Goal: Task Accomplishment & Management: Contribute content

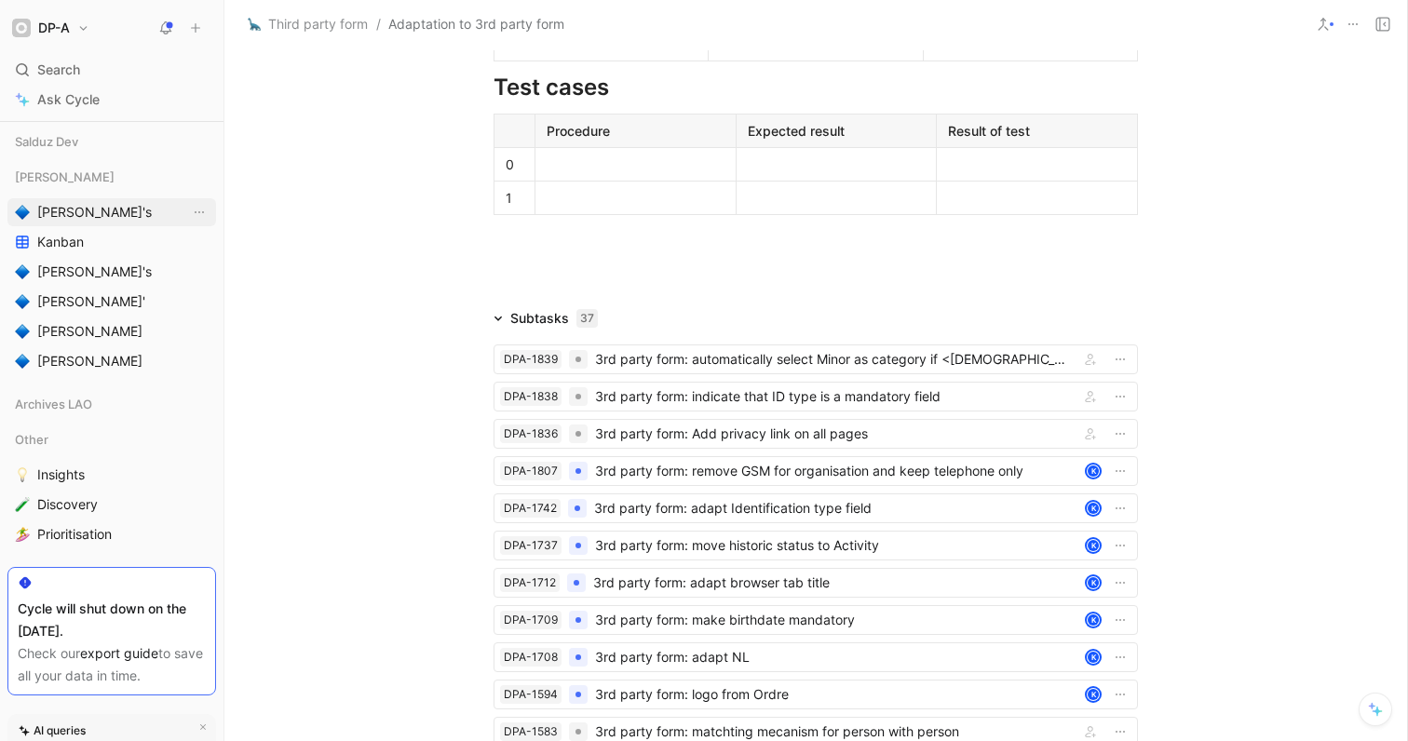
scroll to position [514, 0]
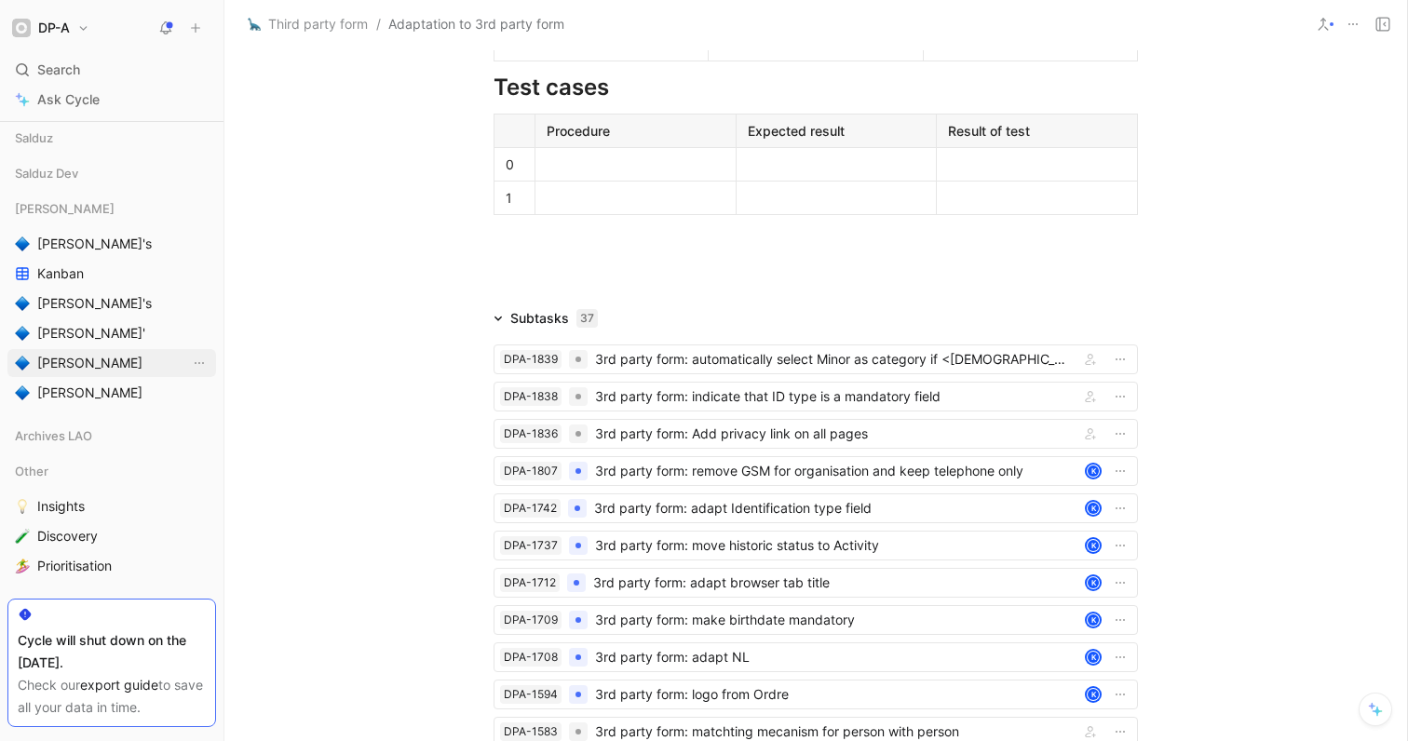
click at [56, 366] on span "[PERSON_NAME]" at bounding box center [89, 363] width 105 height 19
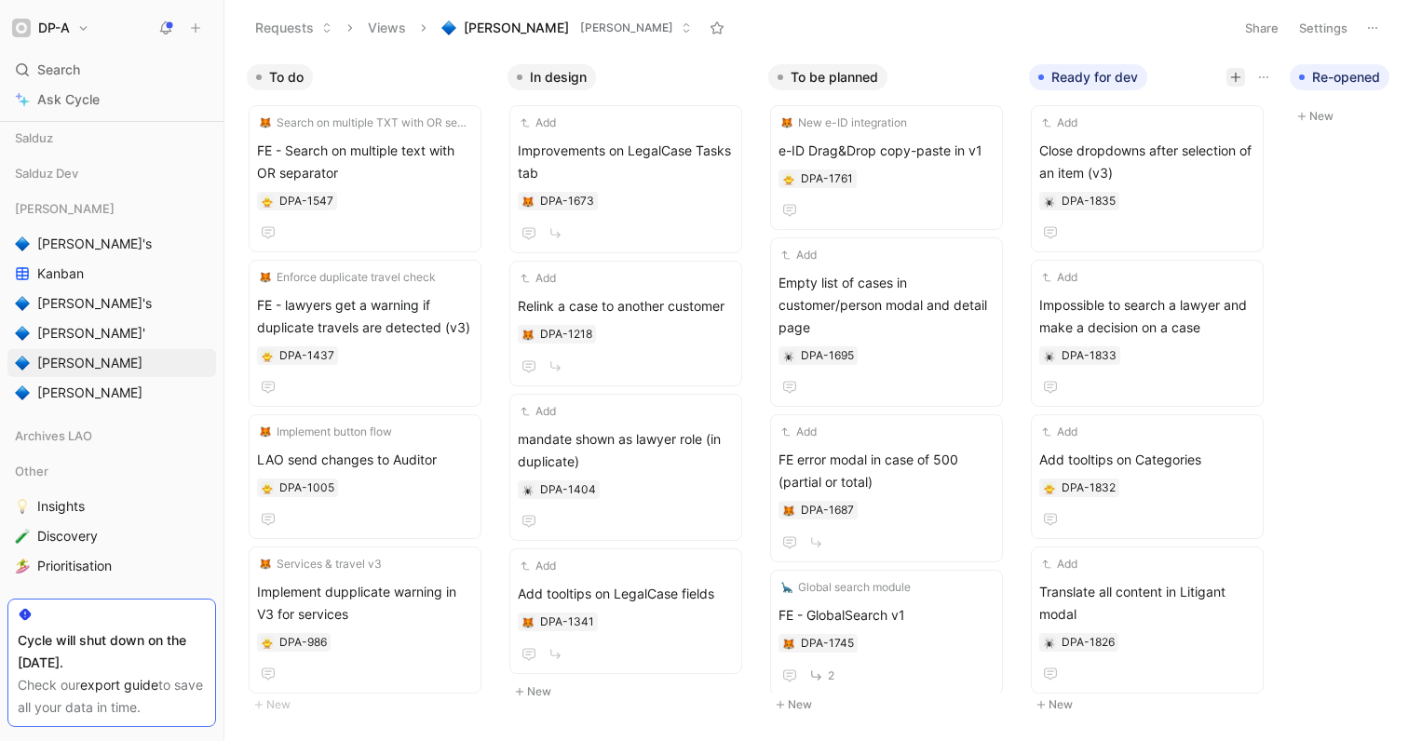
click at [1236, 74] on icon "button" at bounding box center [1235, 77] width 11 height 11
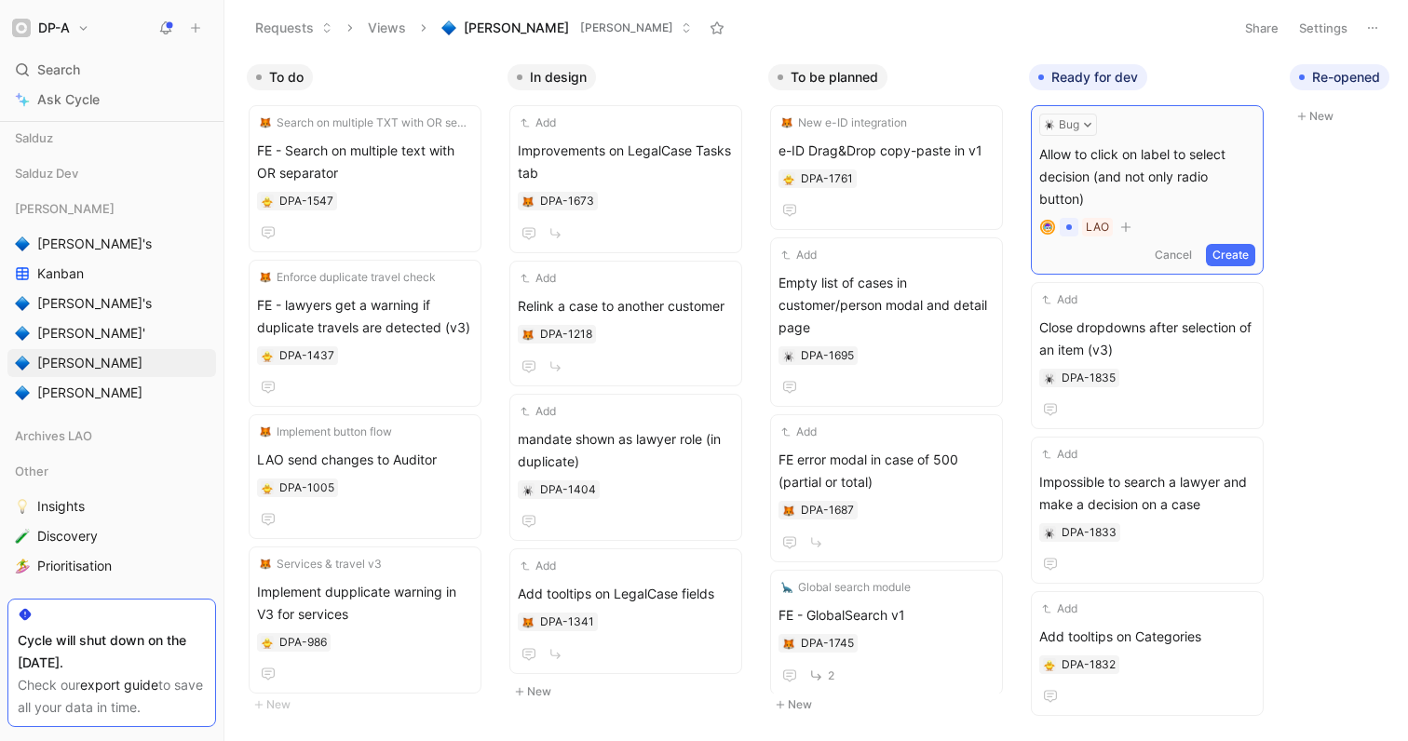
click at [1231, 261] on button "Create" at bounding box center [1230, 255] width 49 height 22
click at [1166, 154] on span "Allow to click on label to select decision (and not only radio button)" at bounding box center [1147, 173] width 216 height 67
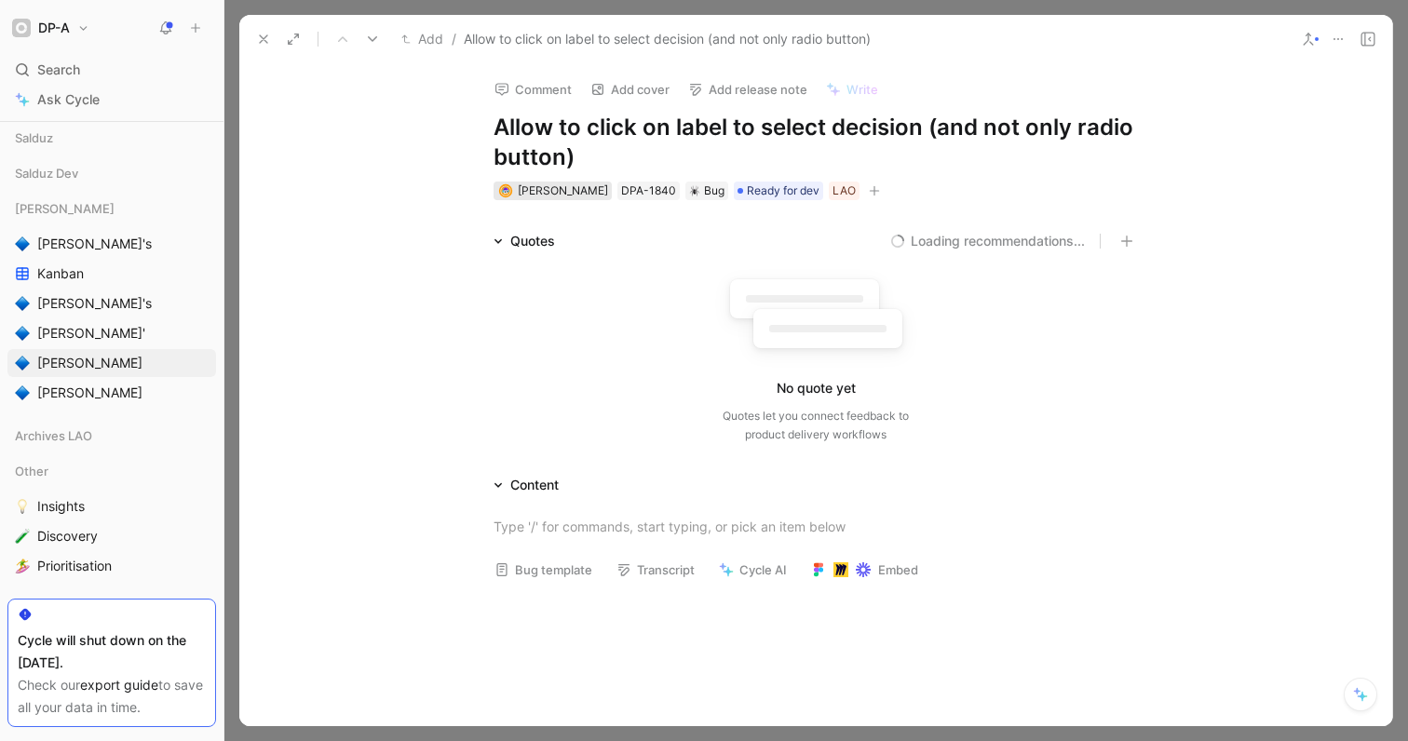
click at [593, 192] on span "Fabian Schoonbroodt" at bounding box center [563, 190] width 90 height 14
type input "kha"
click at [568, 264] on span "led Khelifi" at bounding box center [579, 262] width 59 height 16
click at [573, 152] on h1 "Allow to click on label to select decision (and not only radio button)" at bounding box center [816, 143] width 645 height 60
click at [564, 340] on div "No quote yet Quotes let you connect feedback to product delivery workflows" at bounding box center [816, 355] width 645 height 177
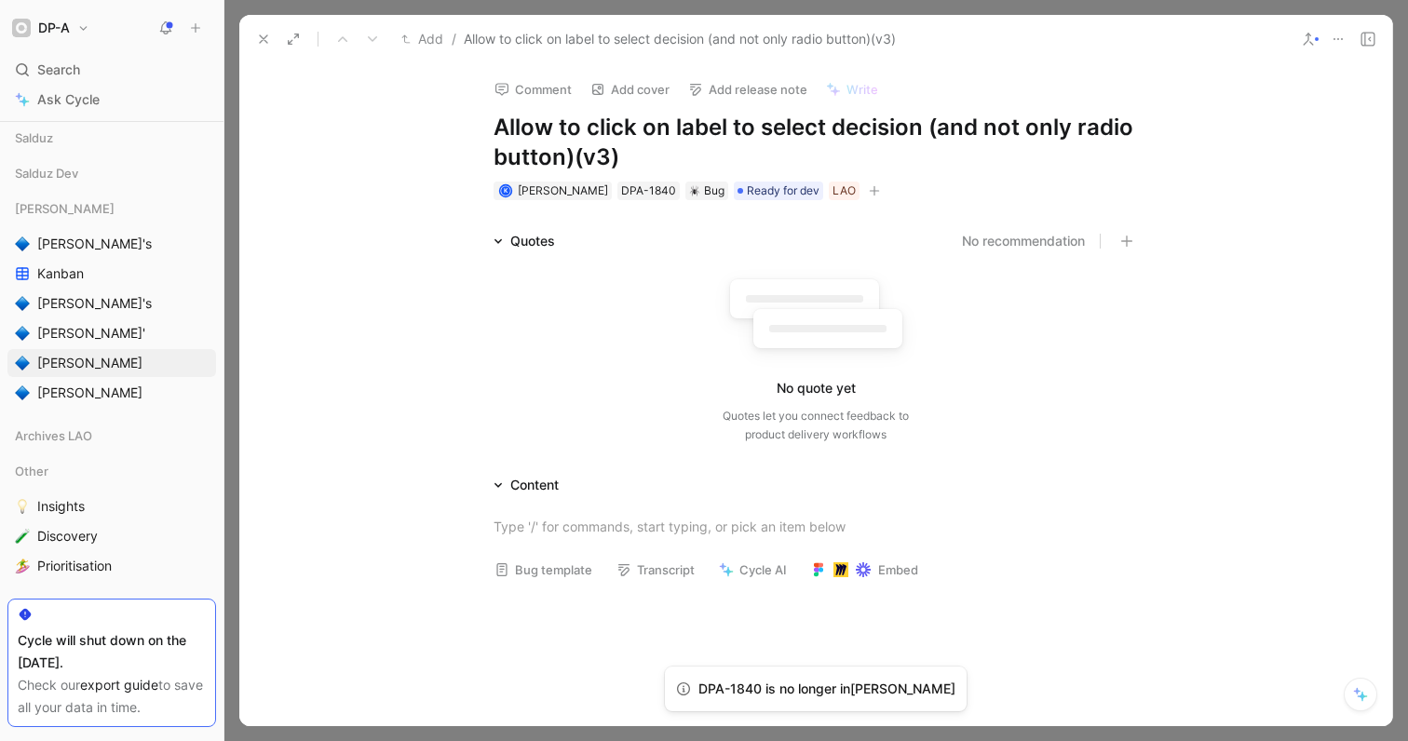
click at [261, 35] on icon at bounding box center [263, 39] width 15 height 15
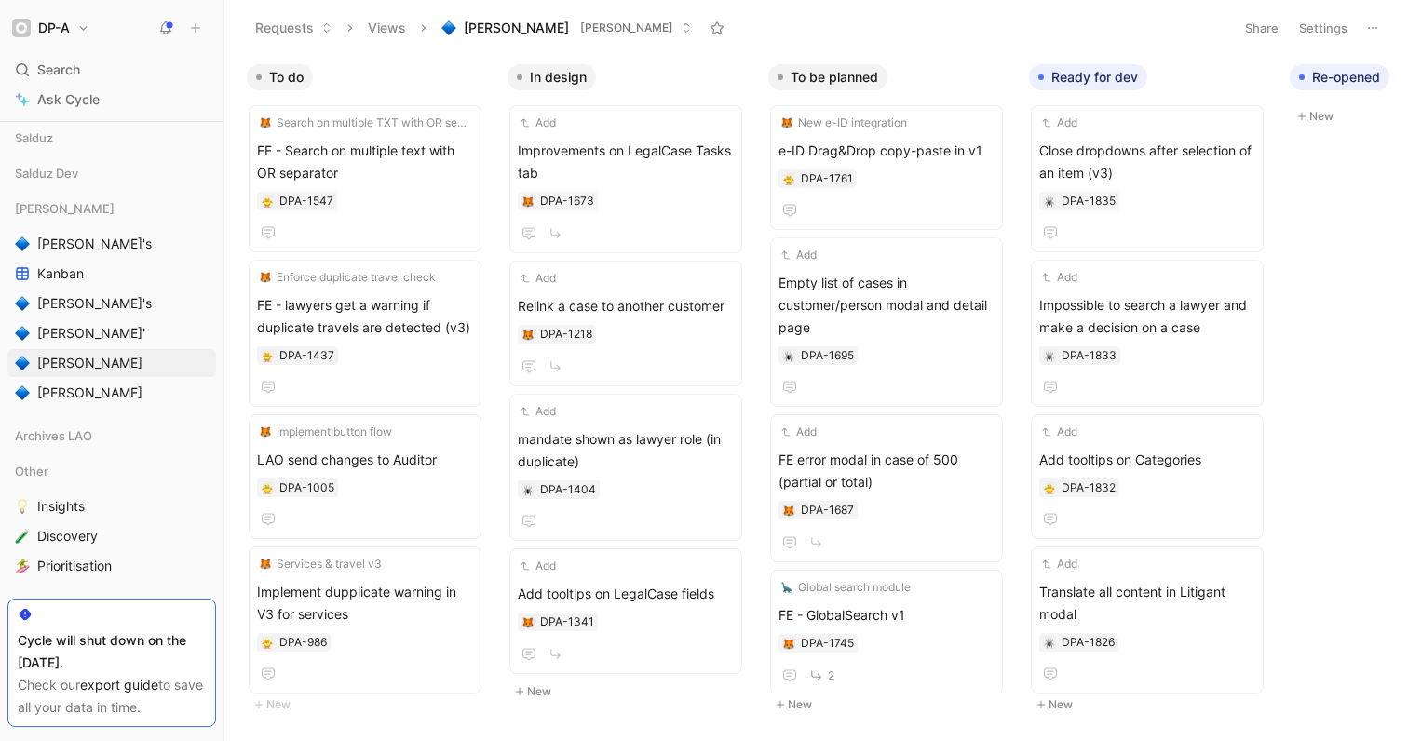
click at [954, 14] on div "Requests Views Fabian's LAO Dev" at bounding box center [734, 28] width 979 height 32
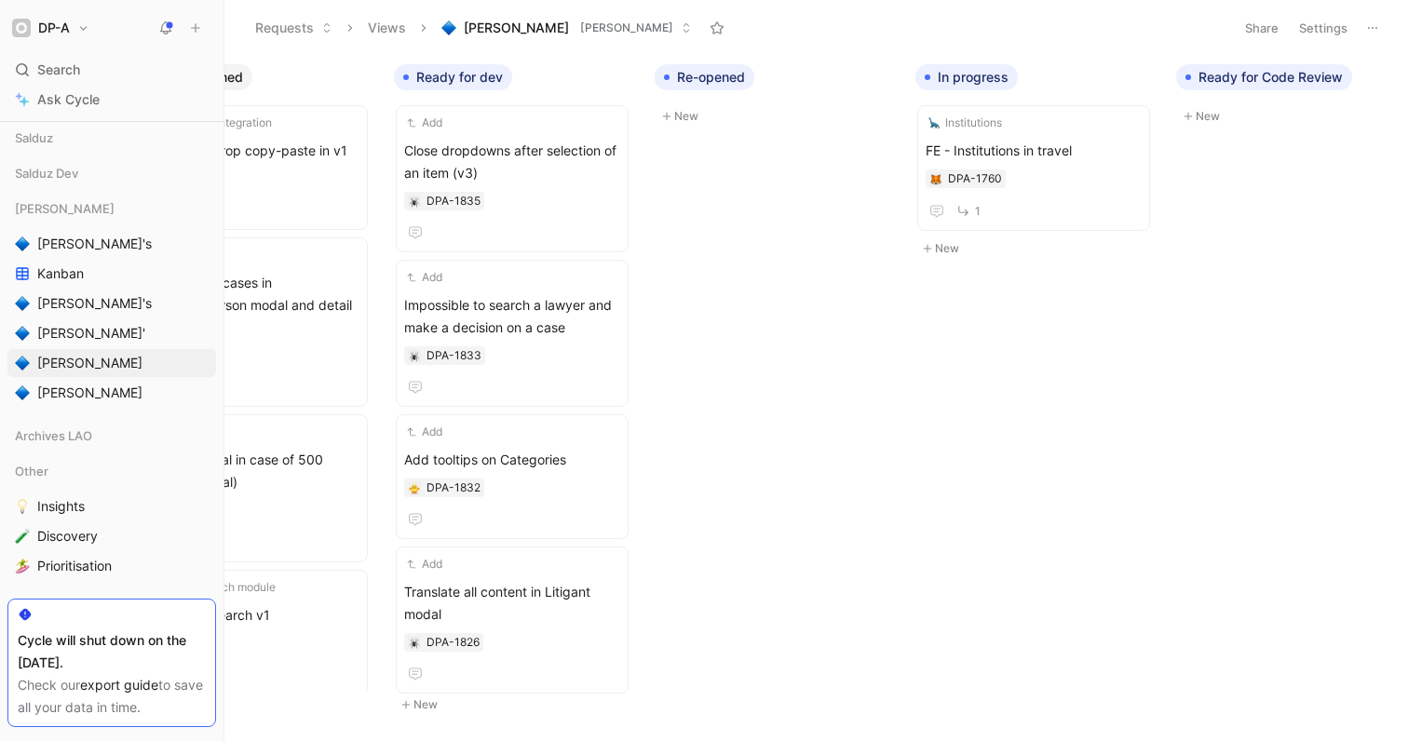
scroll to position [0, 610]
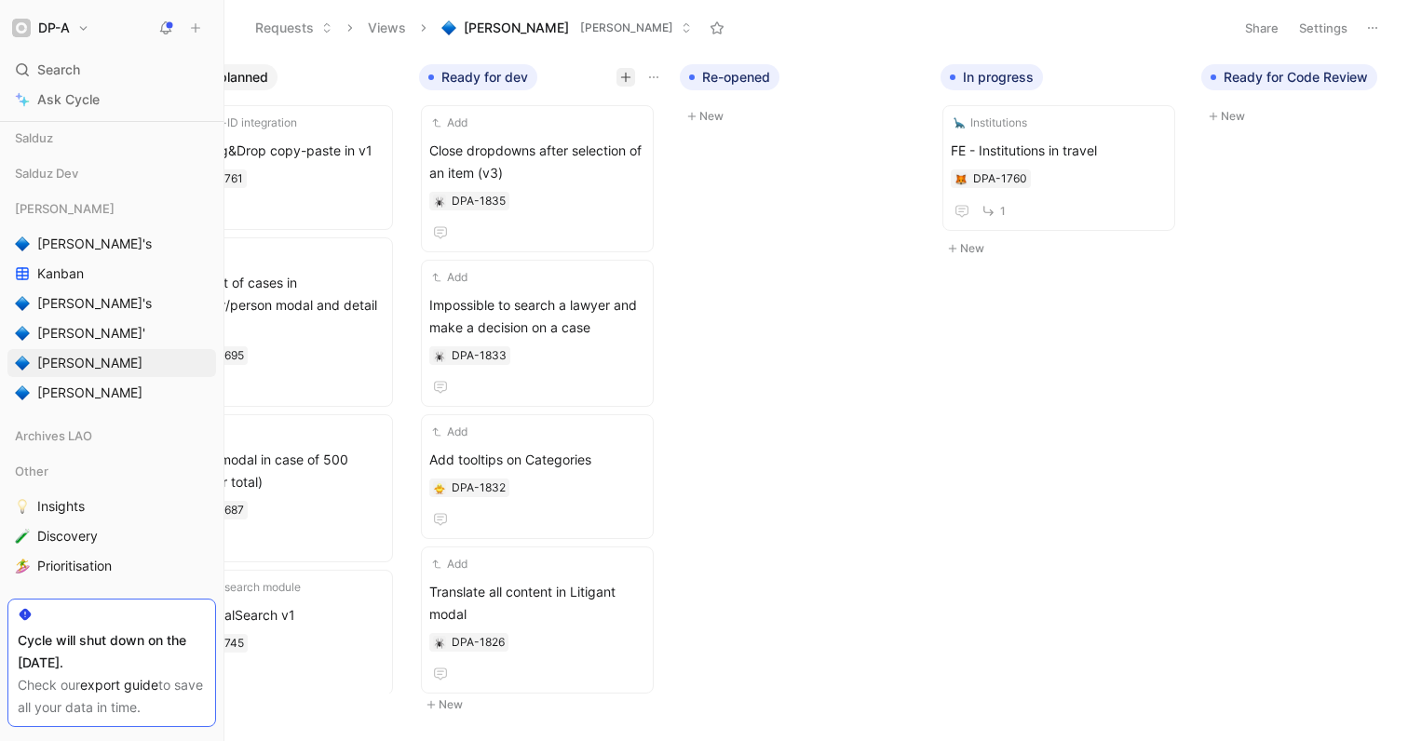
click at [625, 73] on icon "button" at bounding box center [625, 77] width 11 height 11
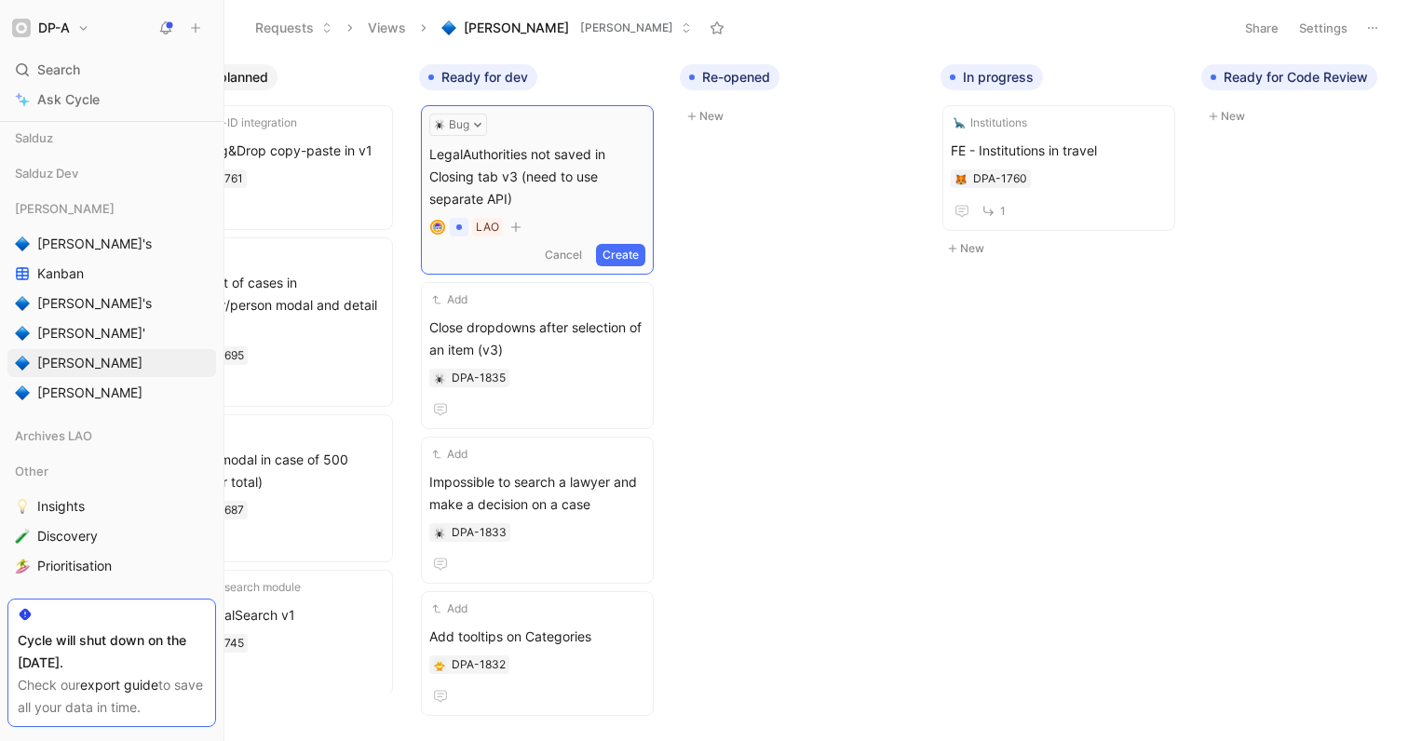
click at [617, 249] on button "Create" at bounding box center [620, 255] width 49 height 22
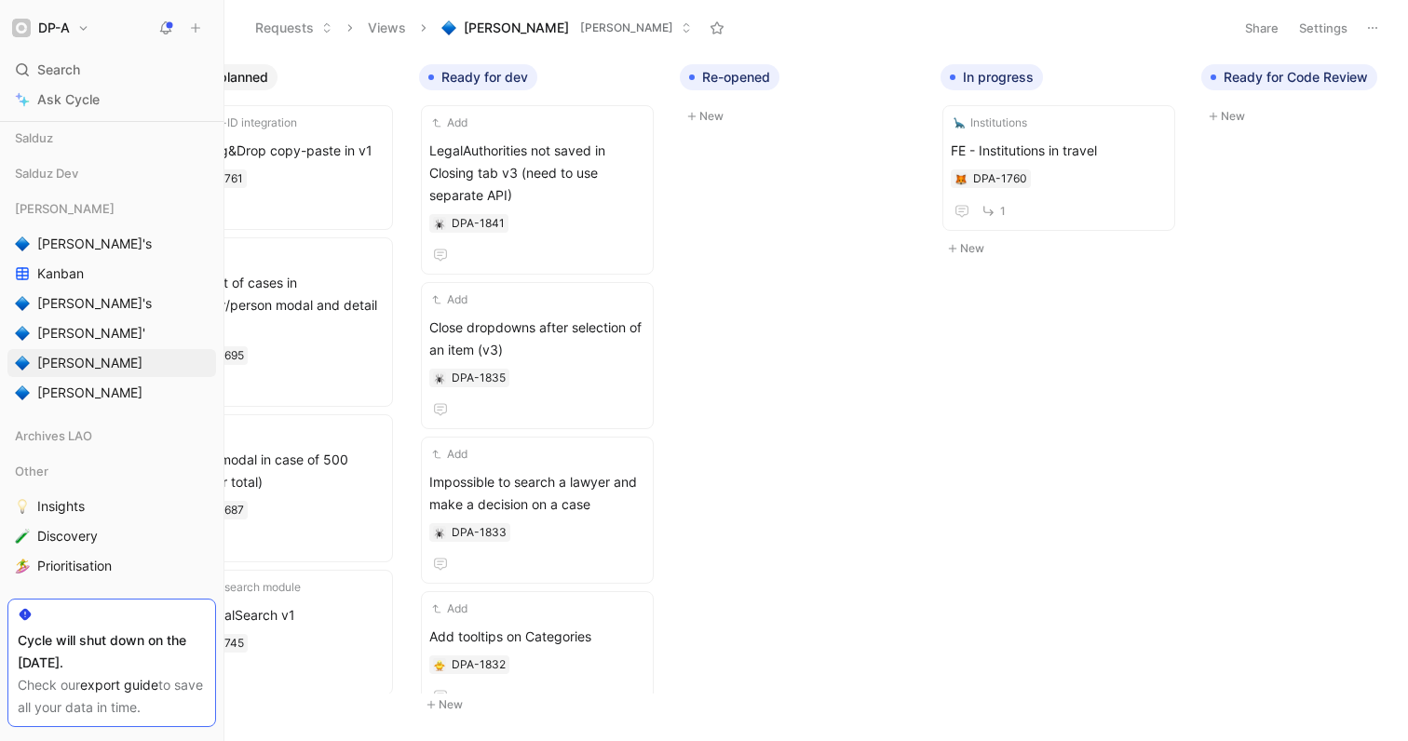
click at [733, 10] on header "Requests Views Fabian's LAO Dev Share Settings" at bounding box center [816, 28] width 1184 height 56
click at [144, 326] on link "[PERSON_NAME]'" at bounding box center [111, 333] width 209 height 28
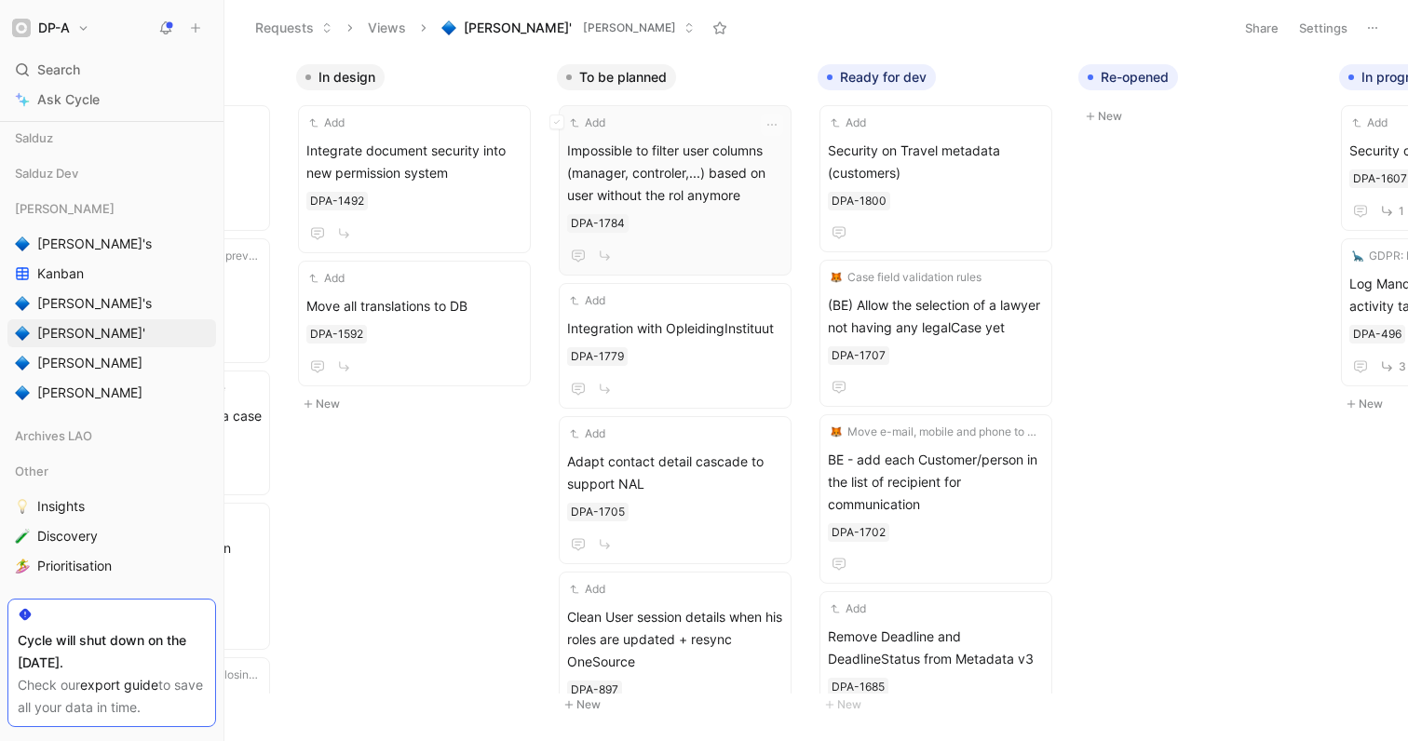
scroll to position [0, 244]
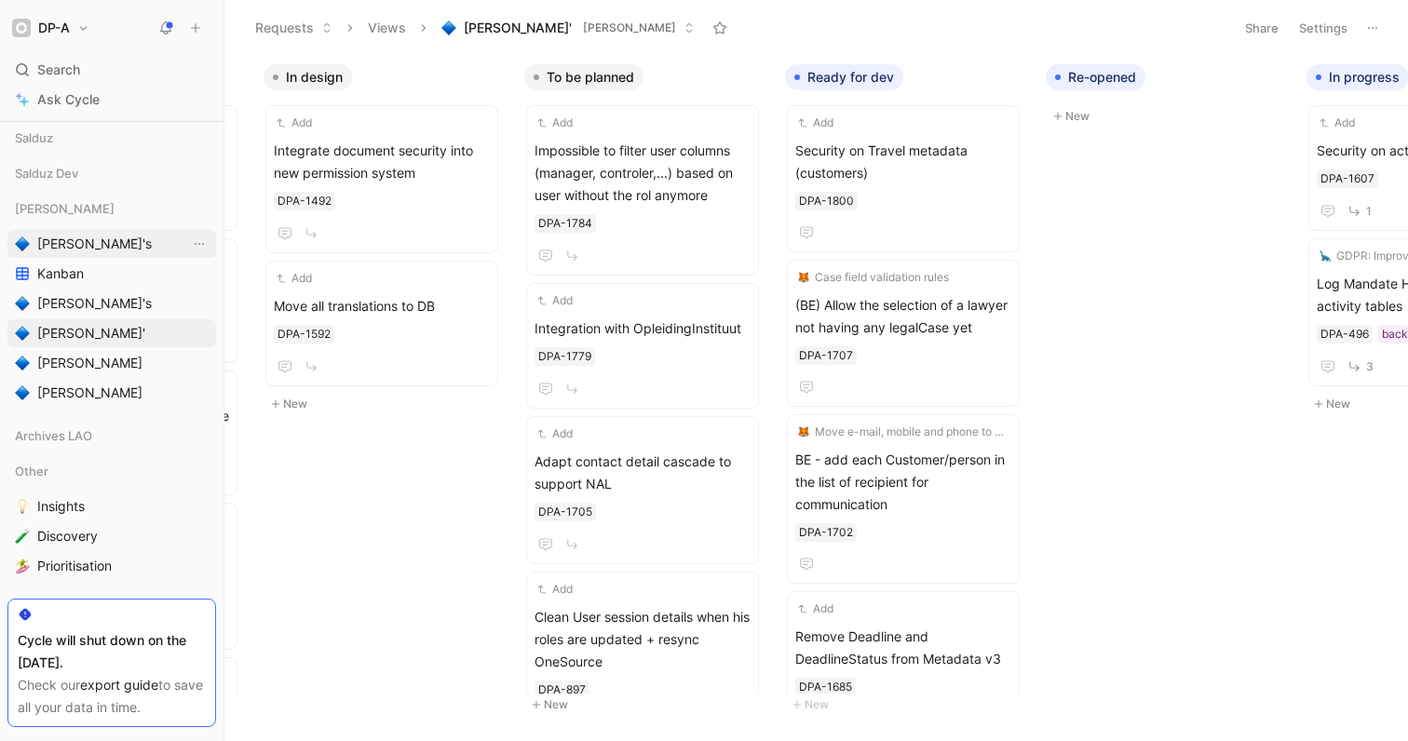
click at [83, 249] on span "[PERSON_NAME]'s" at bounding box center [94, 244] width 115 height 19
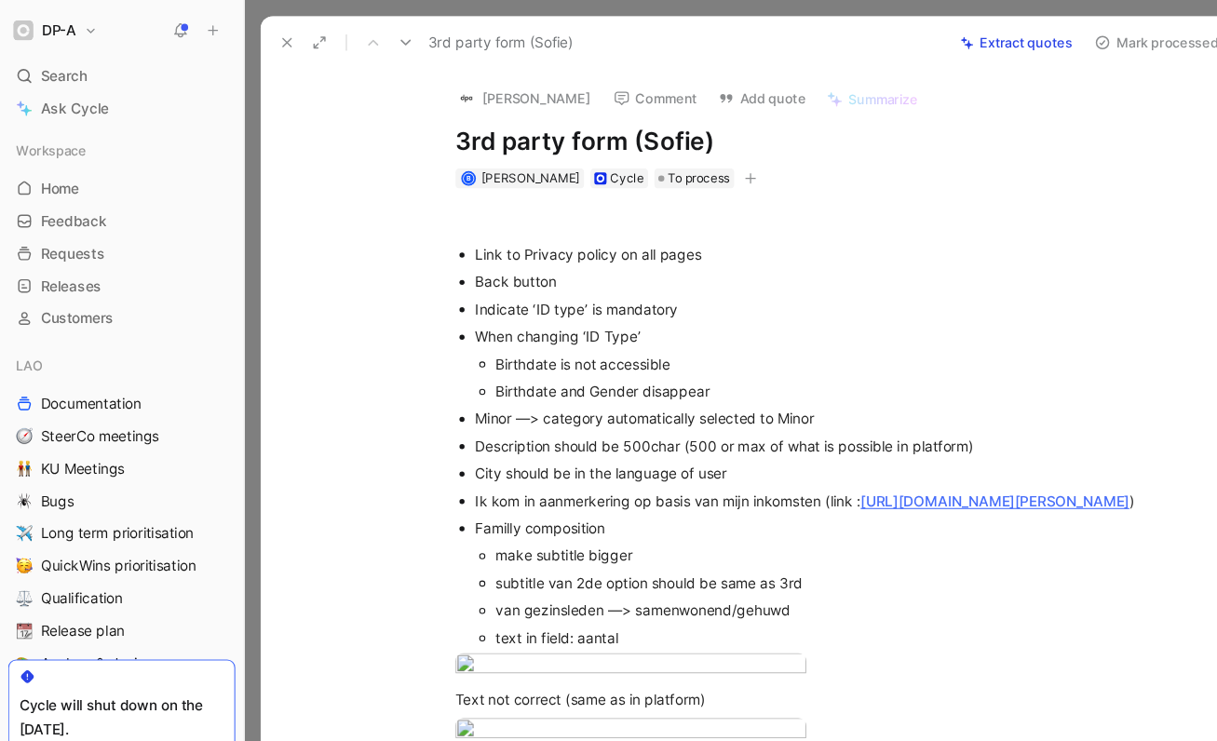
scroll to position [63, 0]
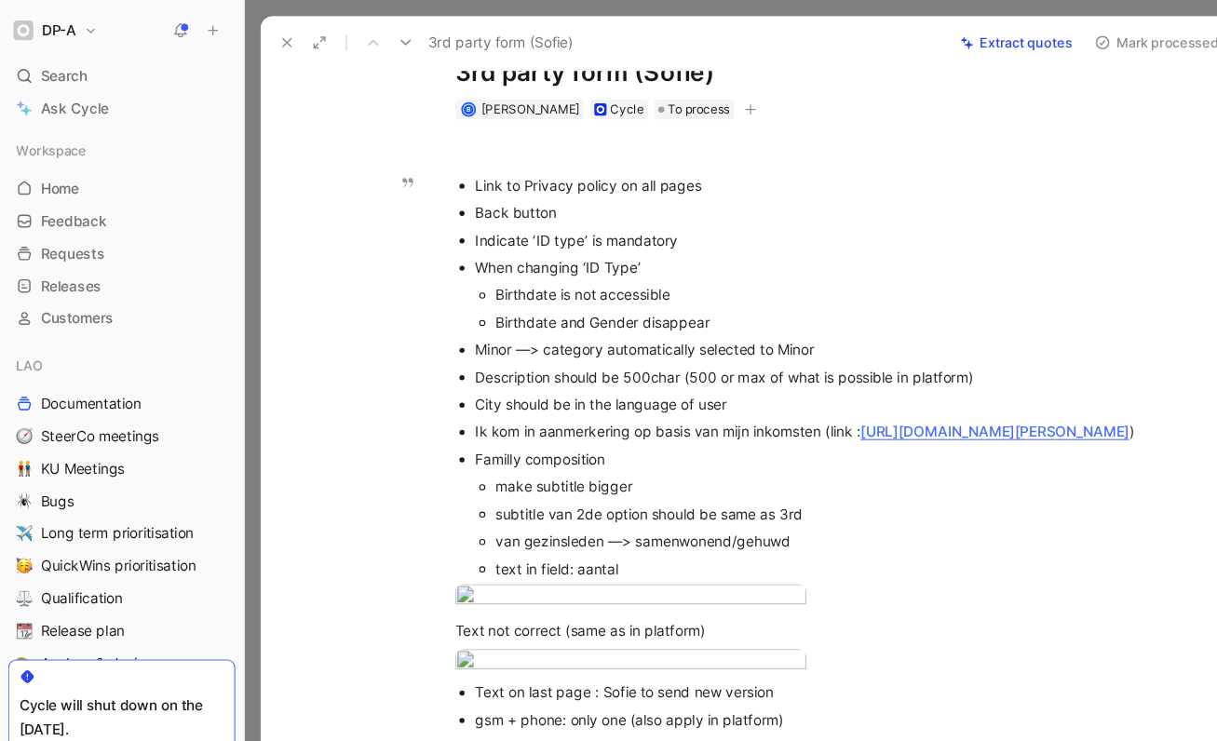
click at [680, 279] on div "Birthdate is not accessible" at bounding box center [758, 271] width 607 height 20
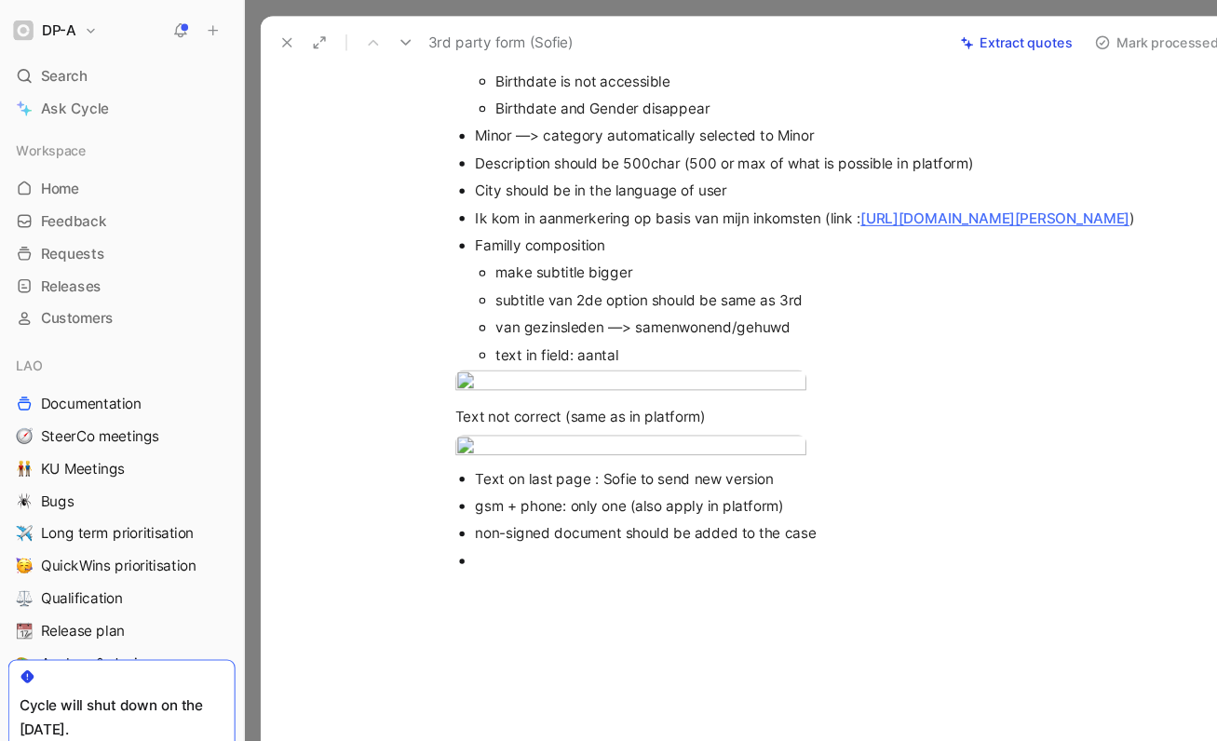
scroll to position [261, 0]
drag, startPoint x: 434, startPoint y: 263, endPoint x: 753, endPoint y: 489, distance: 391.5
click at [753, 489] on div "Link to Privacy policy on all pages Back button Indicate ‘ID type’ is mandatory…" at bounding box center [739, 226] width 923 height 629
copy div "Familly composition make subtitle bigger subtitle van 2de option should be same…"
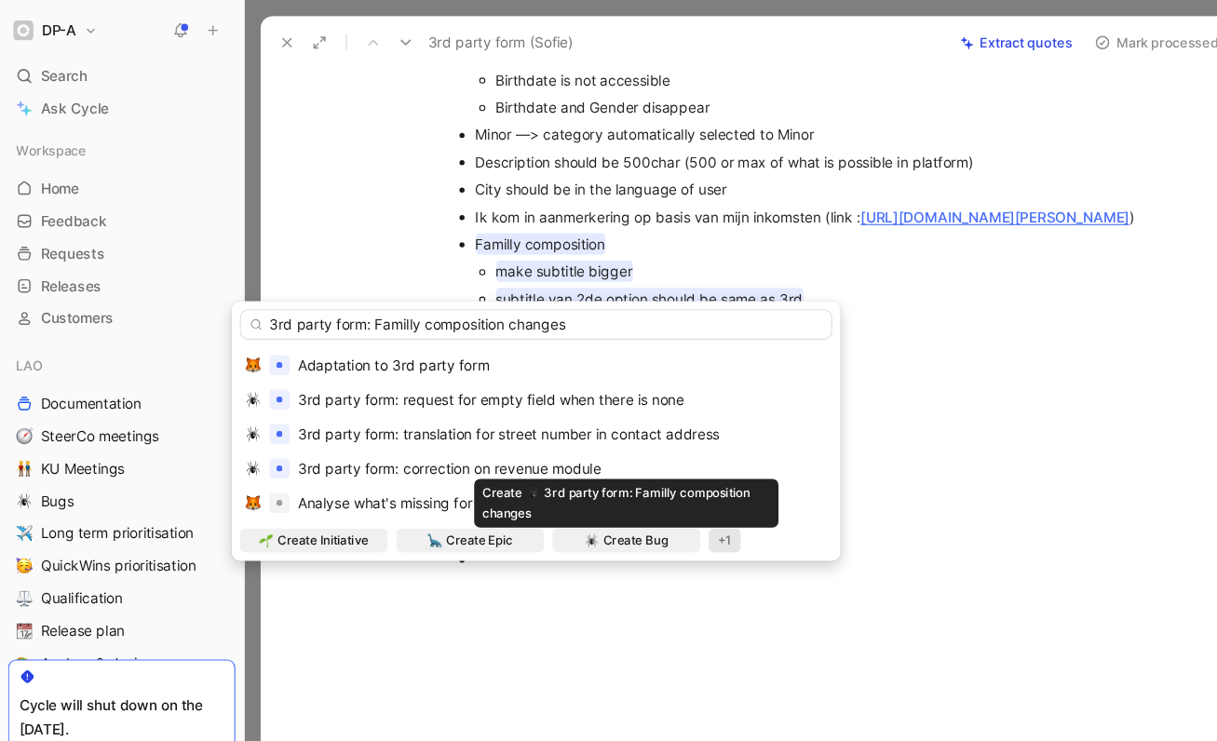
type input "3rd party form: Familly composition changes"
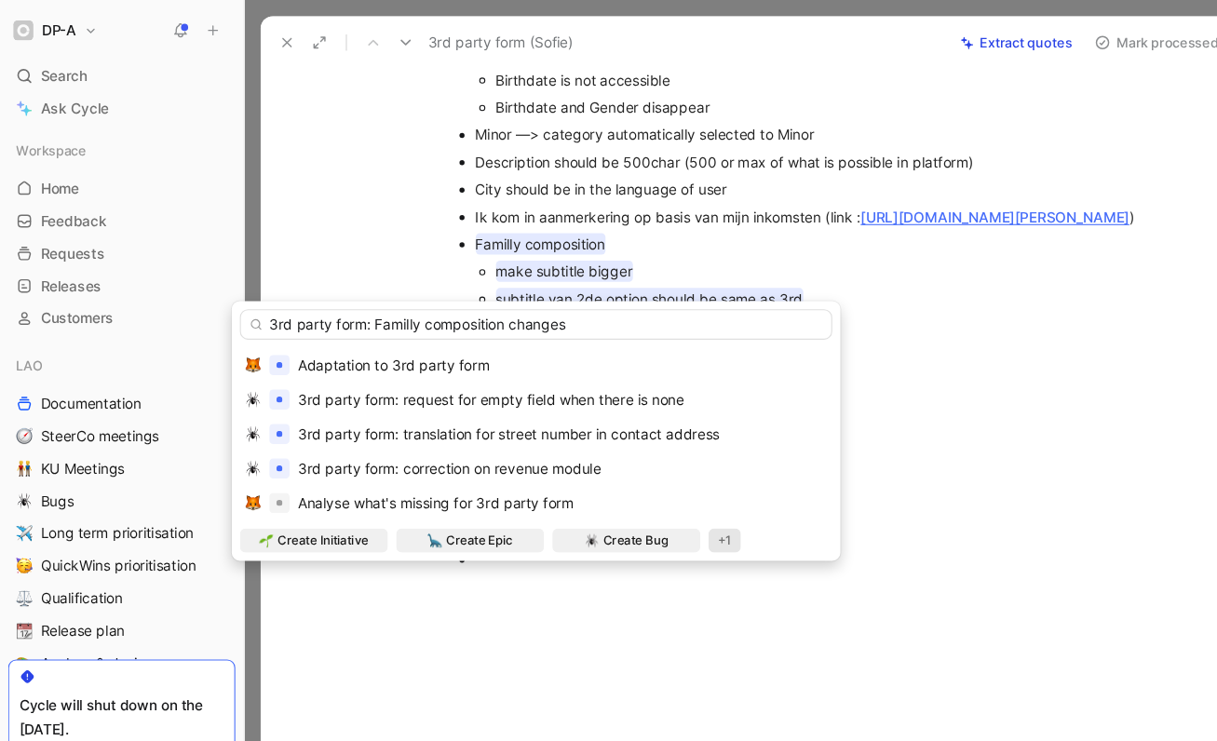
click at [671, 501] on div "+1" at bounding box center [666, 496] width 30 height 22
click at [448, 331] on span "Adaptation to 3rd party form" at bounding box center [362, 335] width 176 height 16
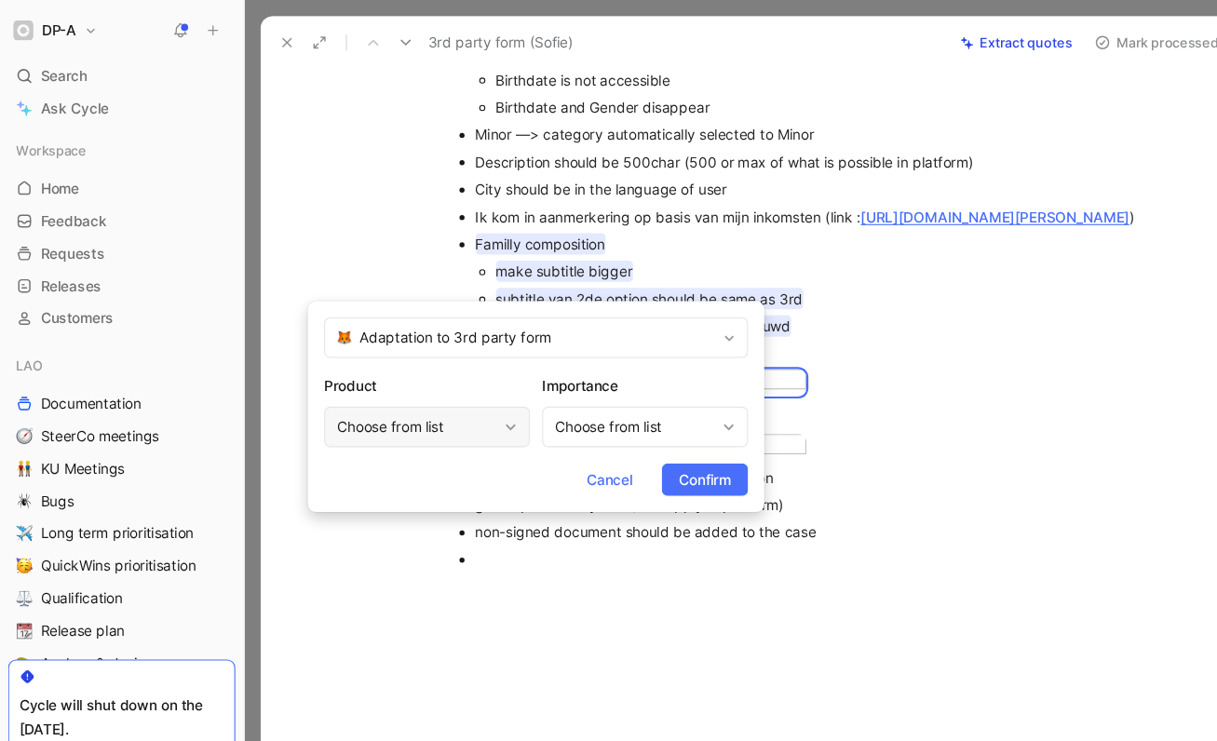
click at [464, 393] on icon at bounding box center [469, 392] width 11 height 11
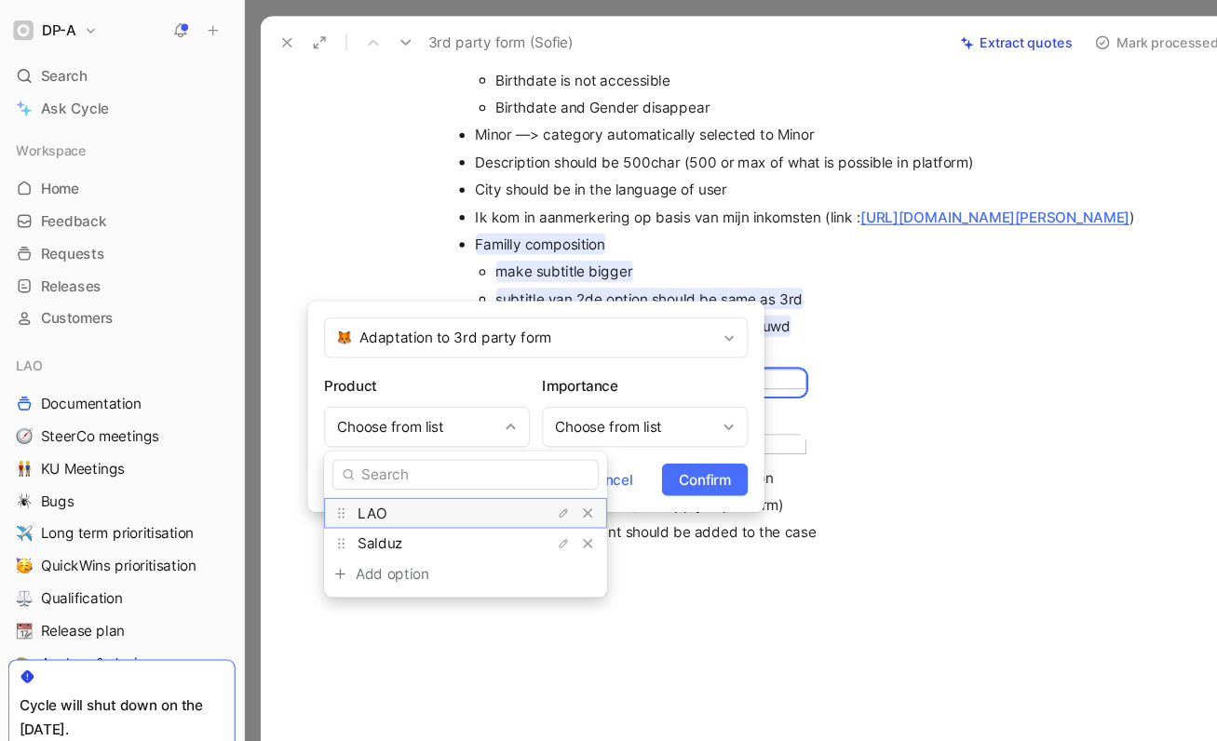
click at [400, 466] on div "LAO" at bounding box center [399, 471] width 140 height 22
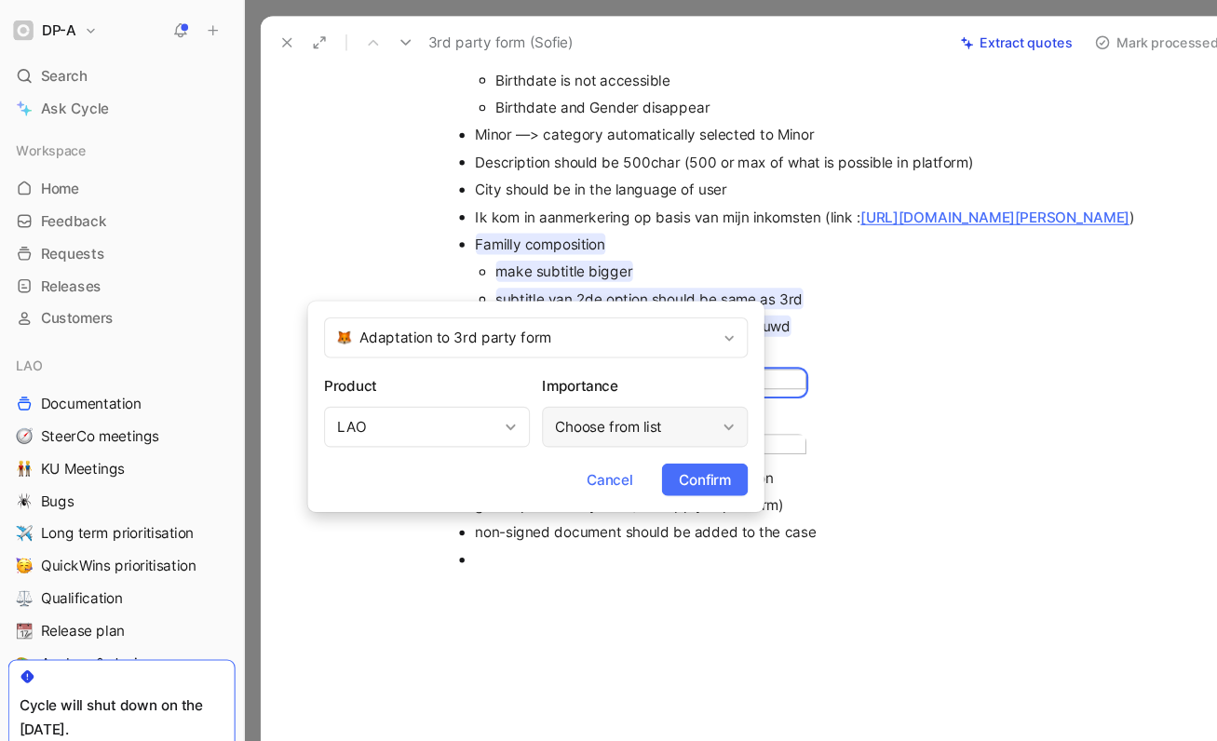
click at [608, 402] on div "Choose from list" at bounding box center [583, 392] width 146 height 22
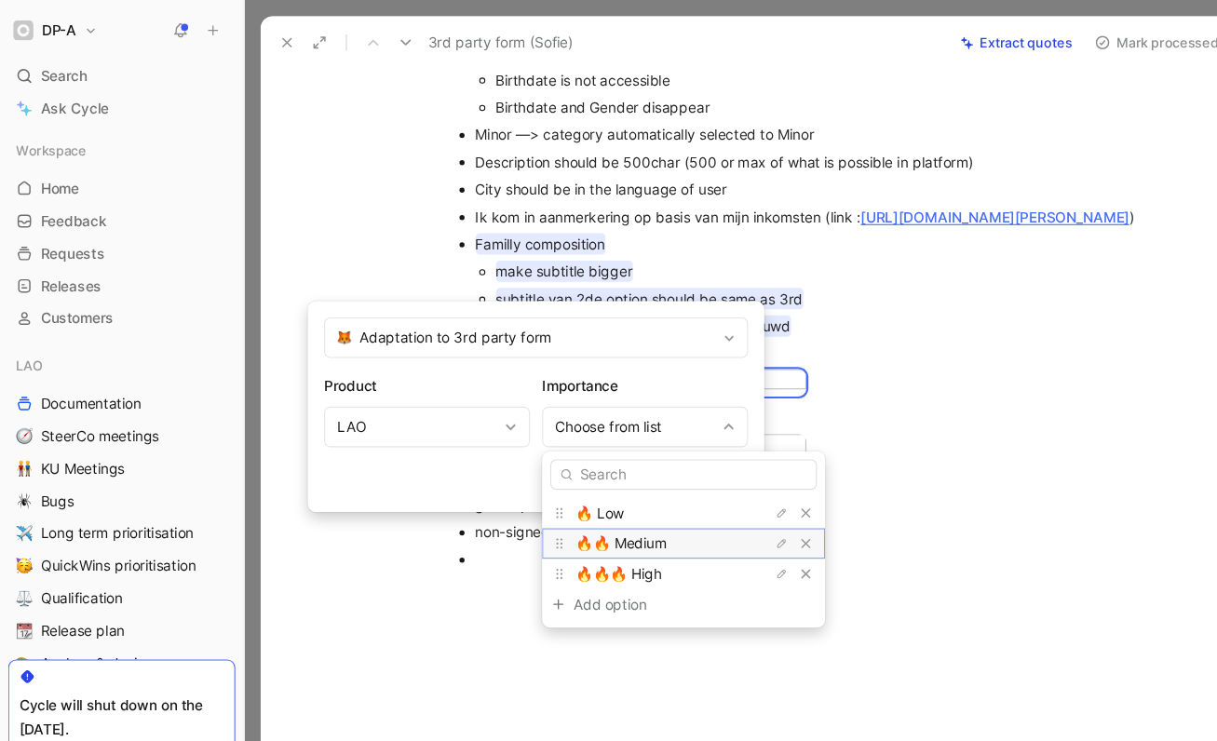
click at [575, 495] on span "🔥🔥 Medium" at bounding box center [571, 499] width 84 height 16
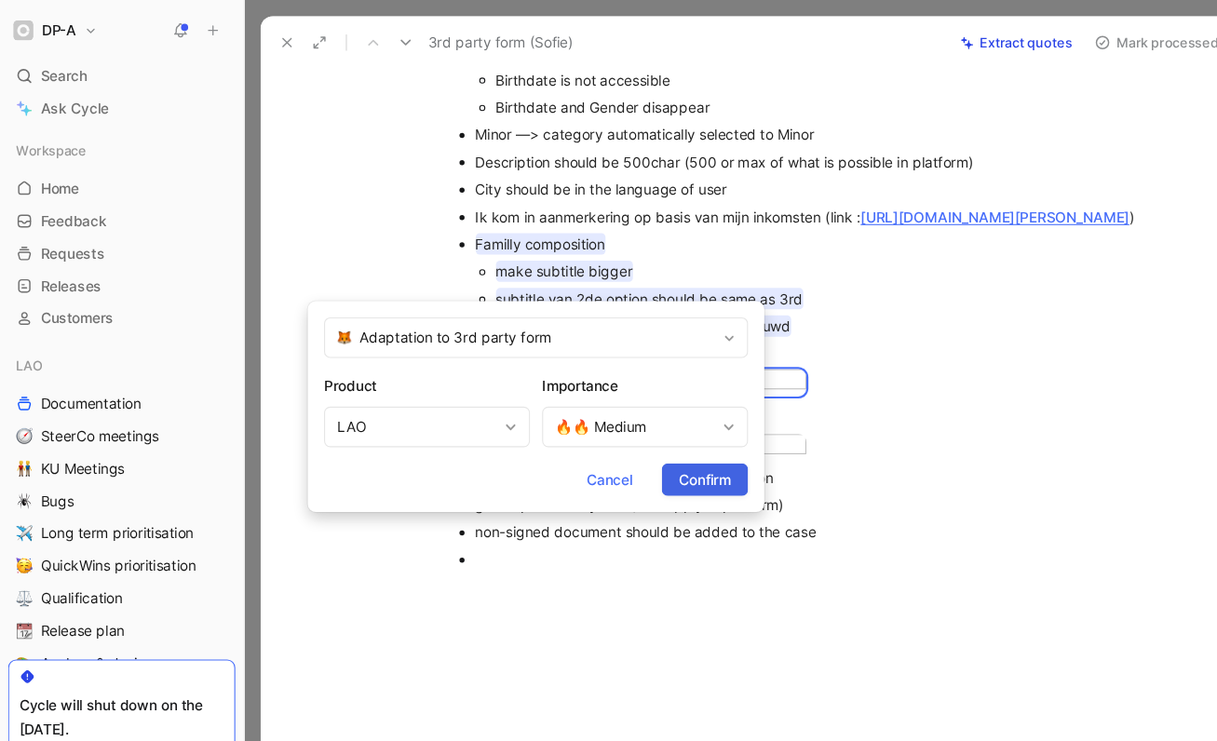
click at [634, 429] on span "Confirm" at bounding box center [648, 440] width 48 height 22
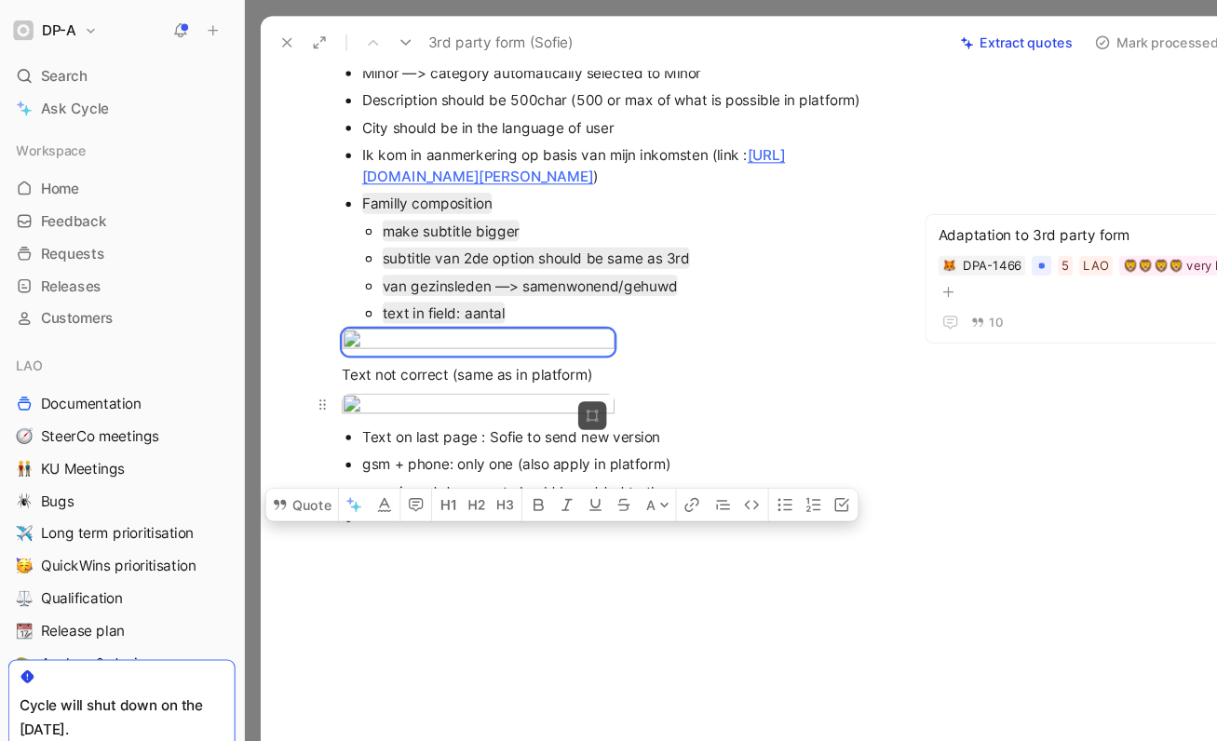
scroll to position [509, 0]
click at [402, 478] on body "DP-A Search ⌘ K Ask Cycle Workspace Home G then H Feedback G then F Requests G …" at bounding box center [608, 370] width 1217 height 741
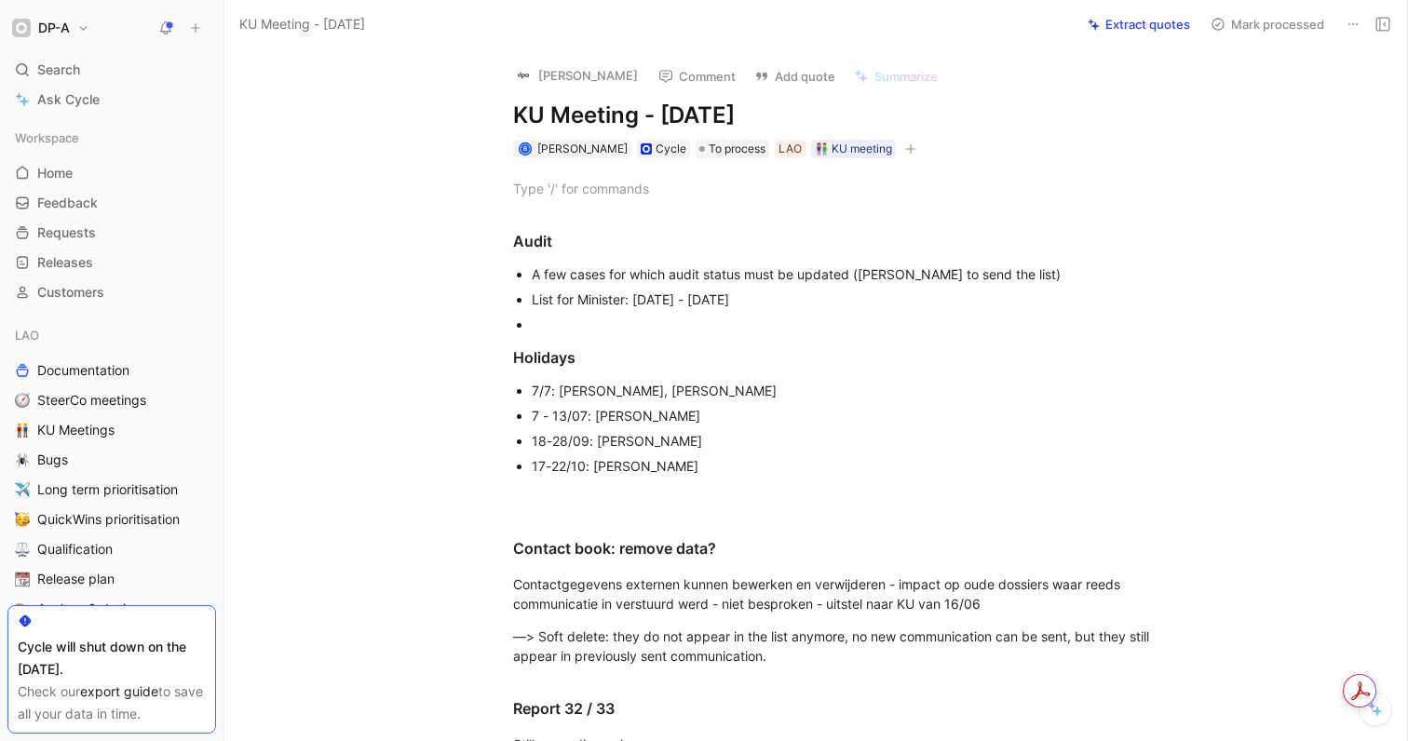
scroll to position [396, 0]
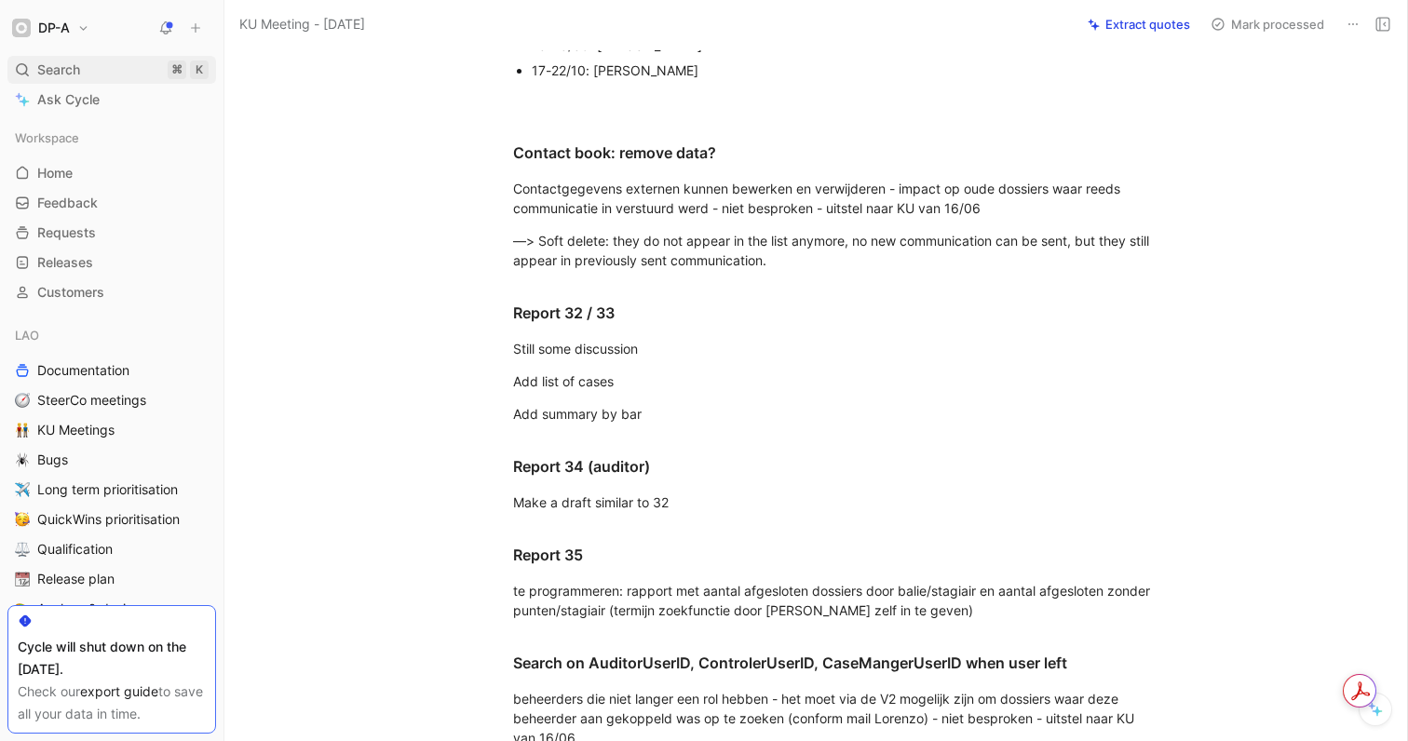
click at [51, 63] on span "Search" at bounding box center [58, 70] width 43 height 22
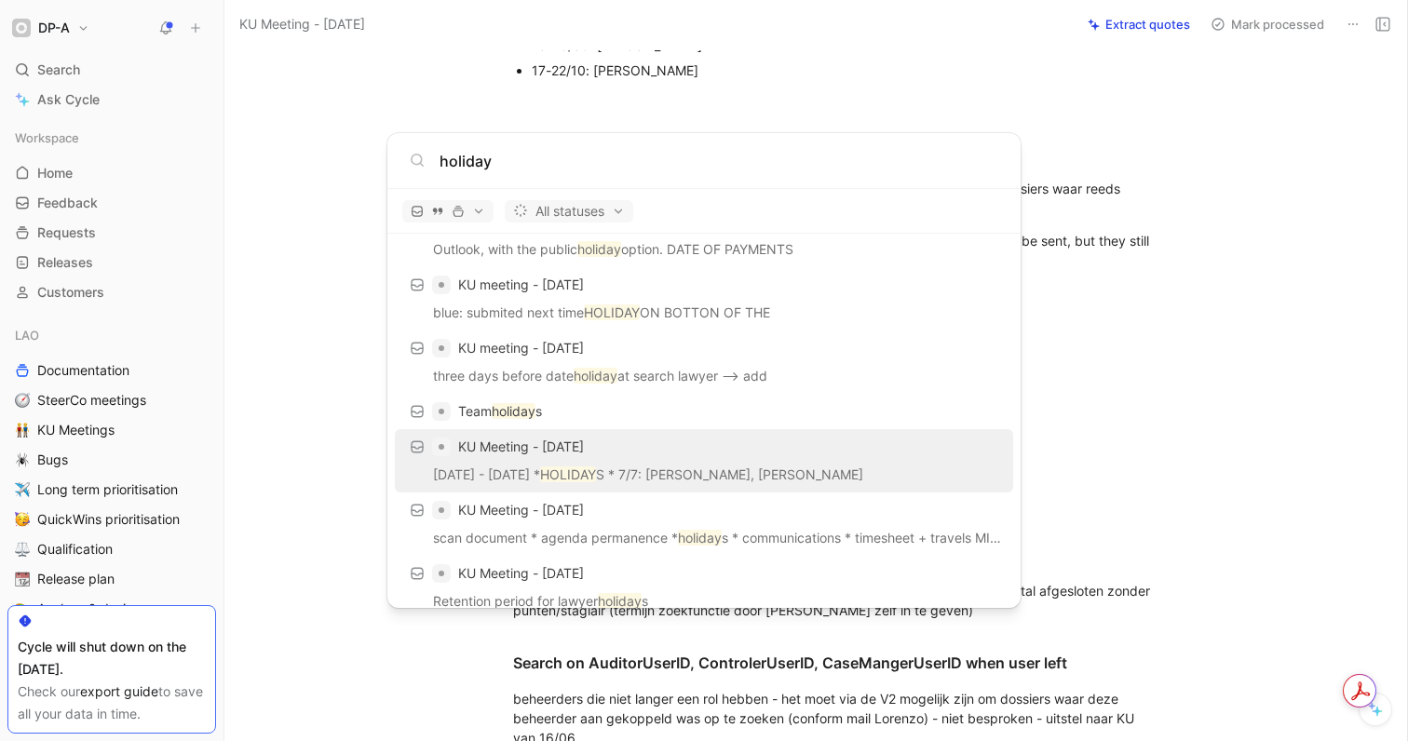
scroll to position [143, 0]
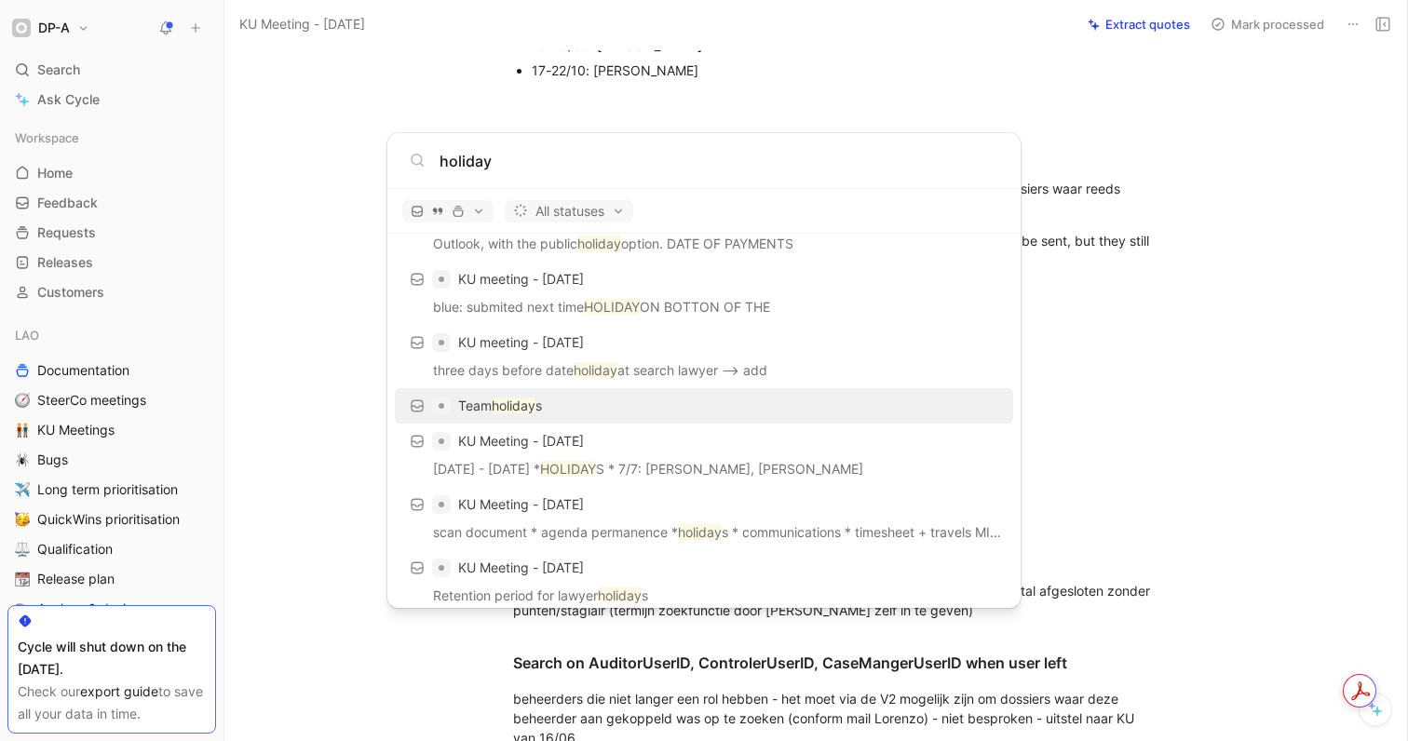
type input "holiday"
click at [742, 401] on div "Team holiday s" at bounding box center [703, 406] width 607 height 34
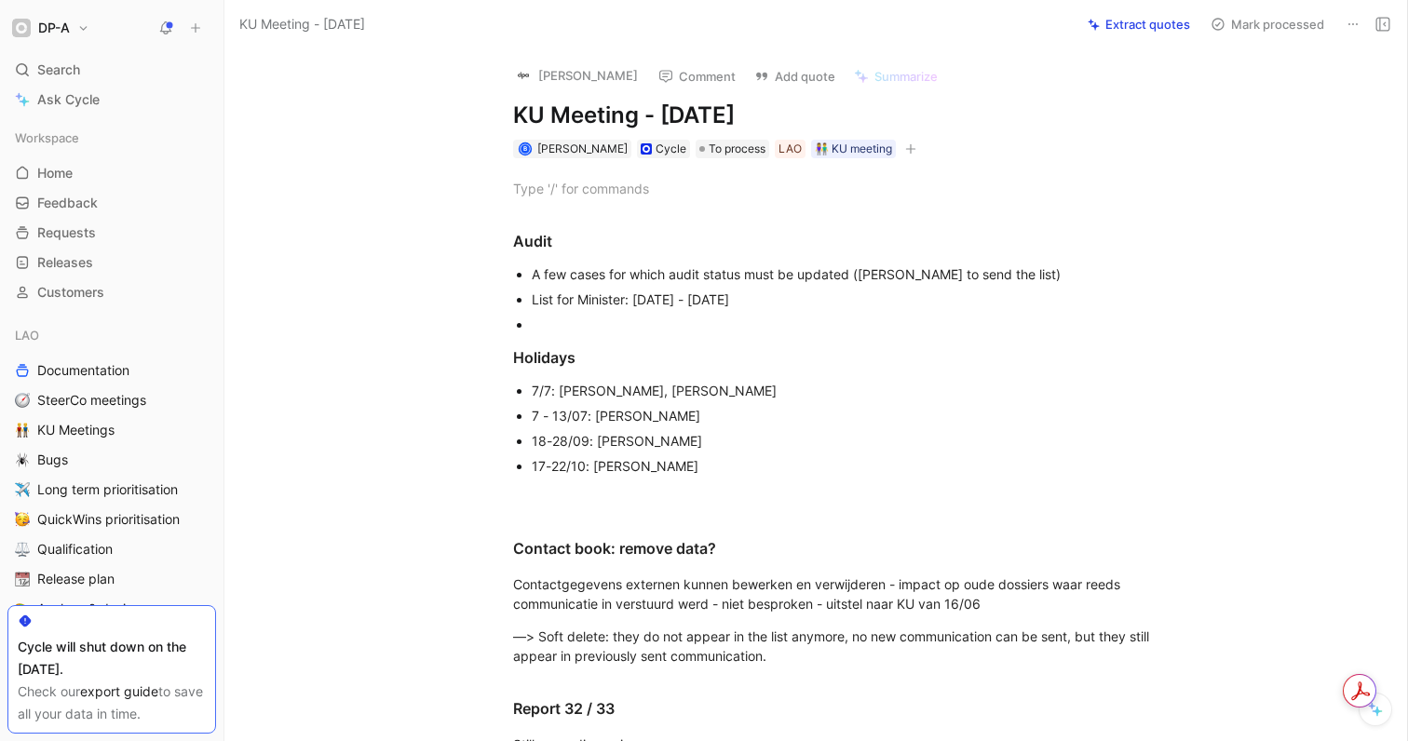
click at [361, 130] on div "Benoit Libeau Comment Add quote Summarize KU Meeting - 2025-06-23 B Benoît Libe…" at bounding box center [815, 394] width 1183 height 693
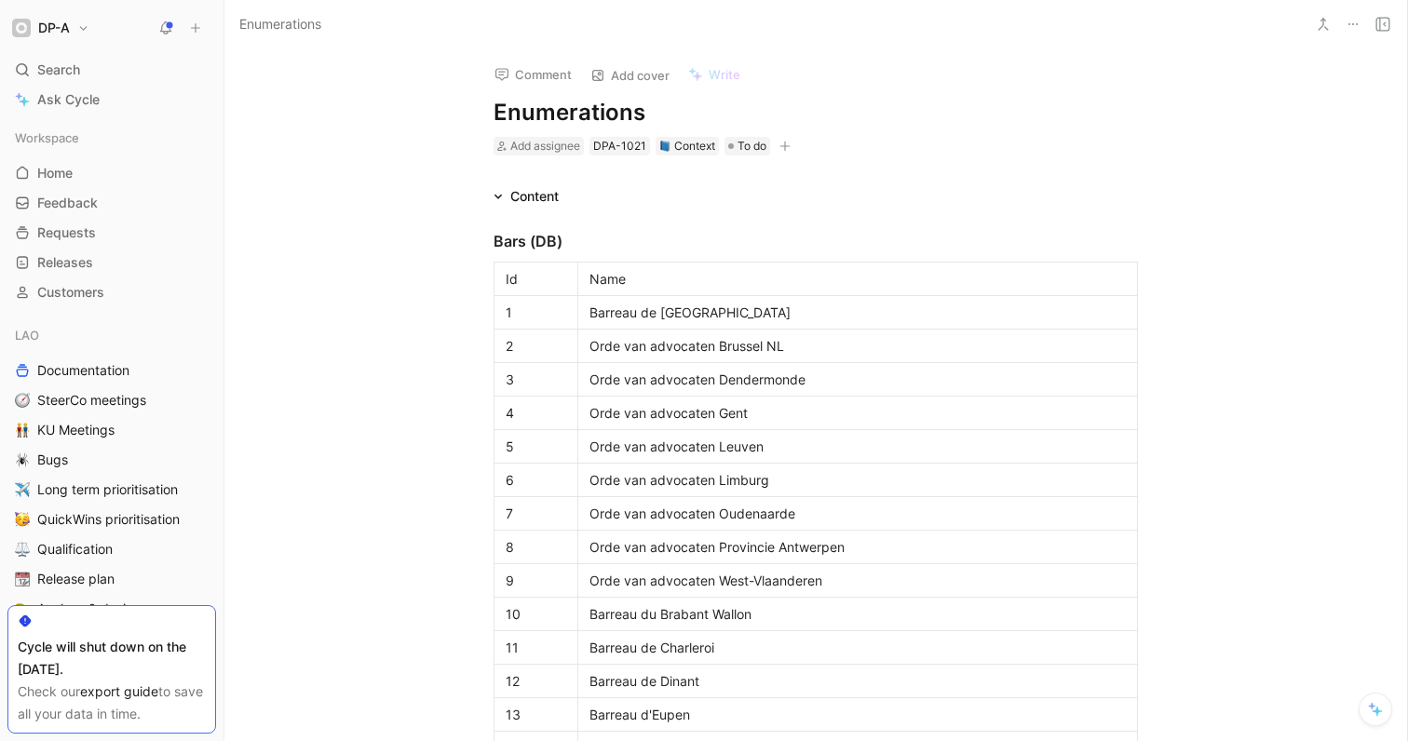
scroll to position [1042, 0]
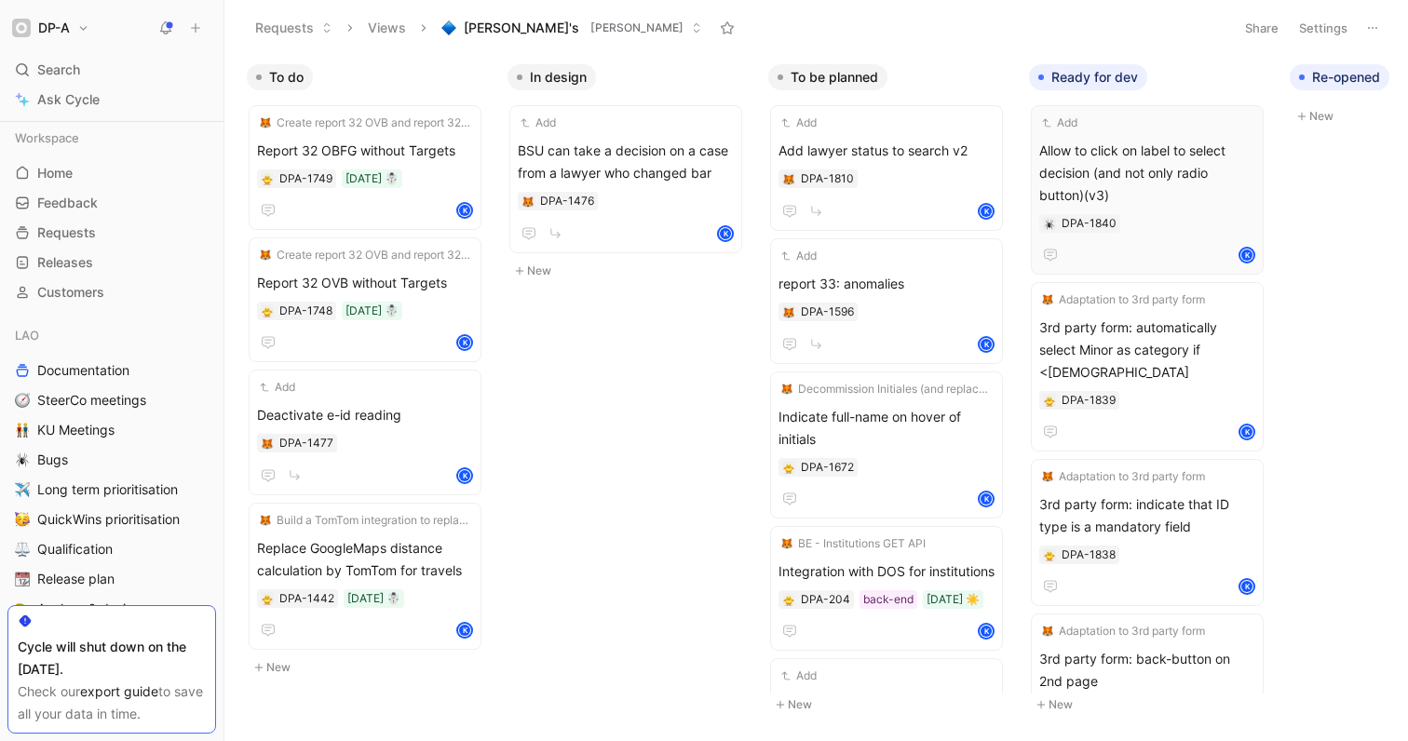
scroll to position [0, 577]
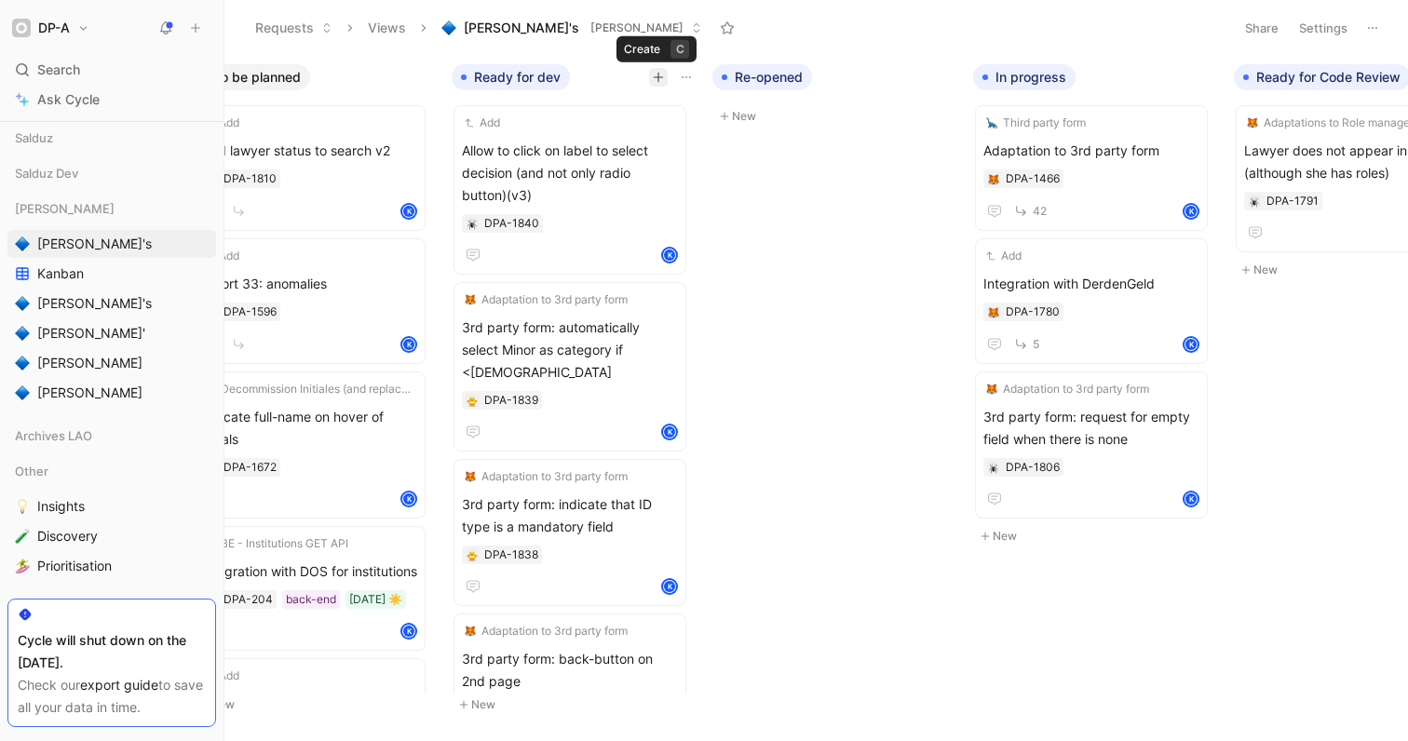
click at [657, 81] on icon "button" at bounding box center [658, 77] width 11 height 11
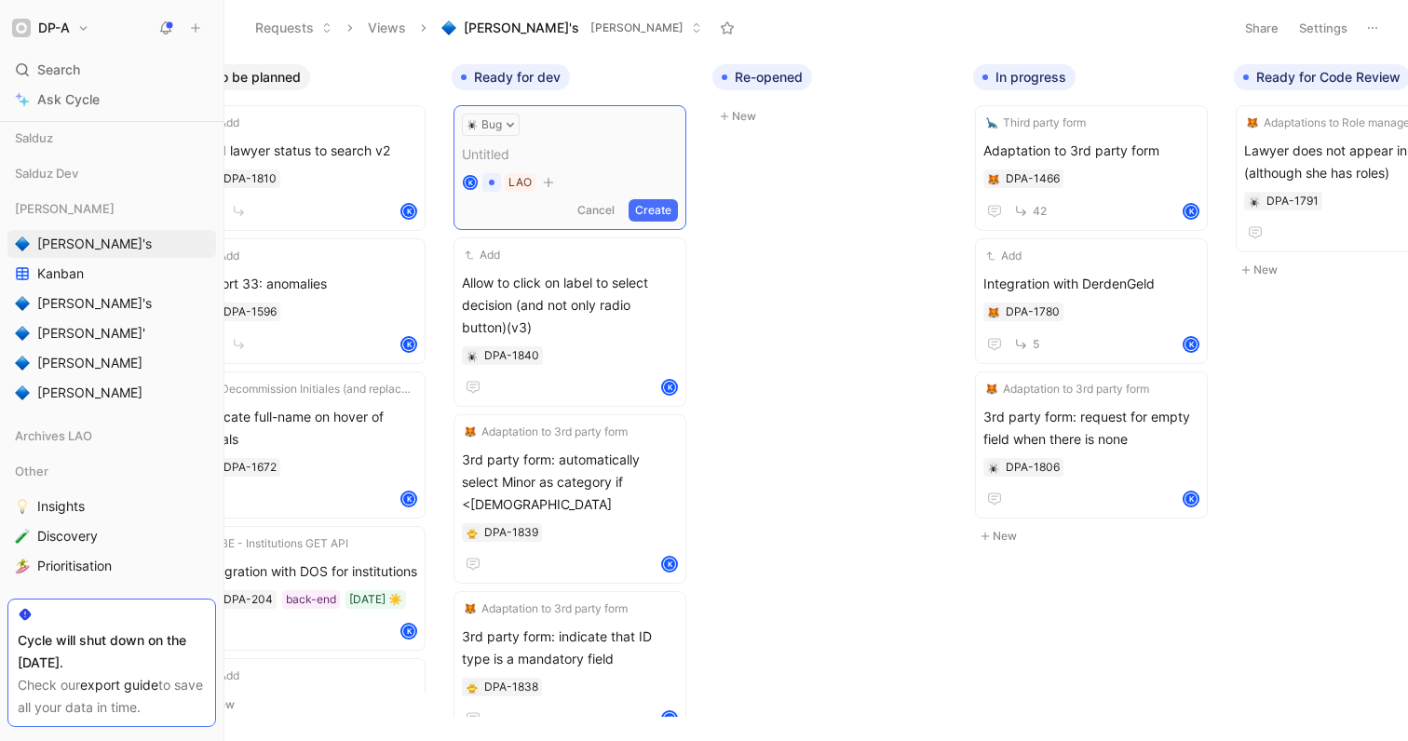
click at [595, 205] on button "Cancel" at bounding box center [596, 210] width 50 height 22
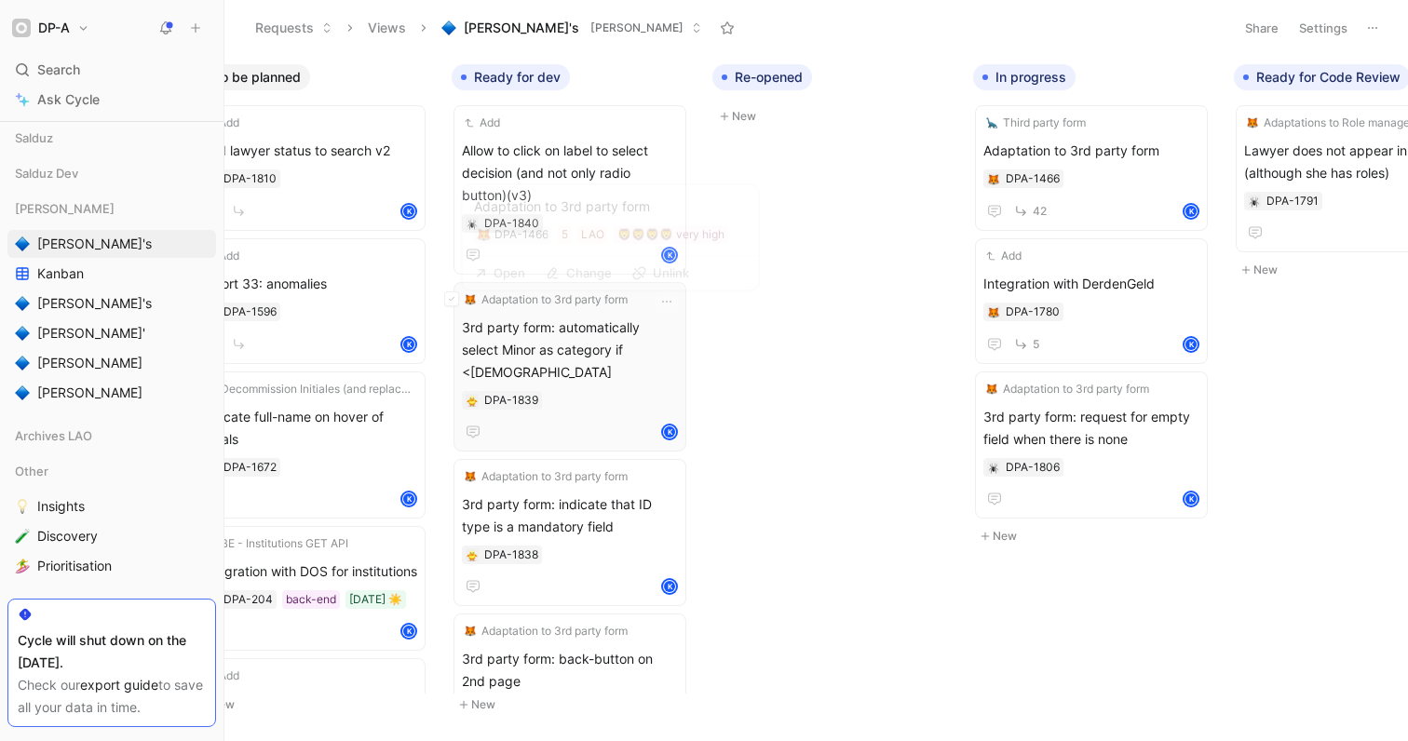
click at [544, 300] on span "Adaptation to 3rd party form" at bounding box center [555, 300] width 146 height 19
click at [604, 421] on div "K" at bounding box center [570, 432] width 216 height 22
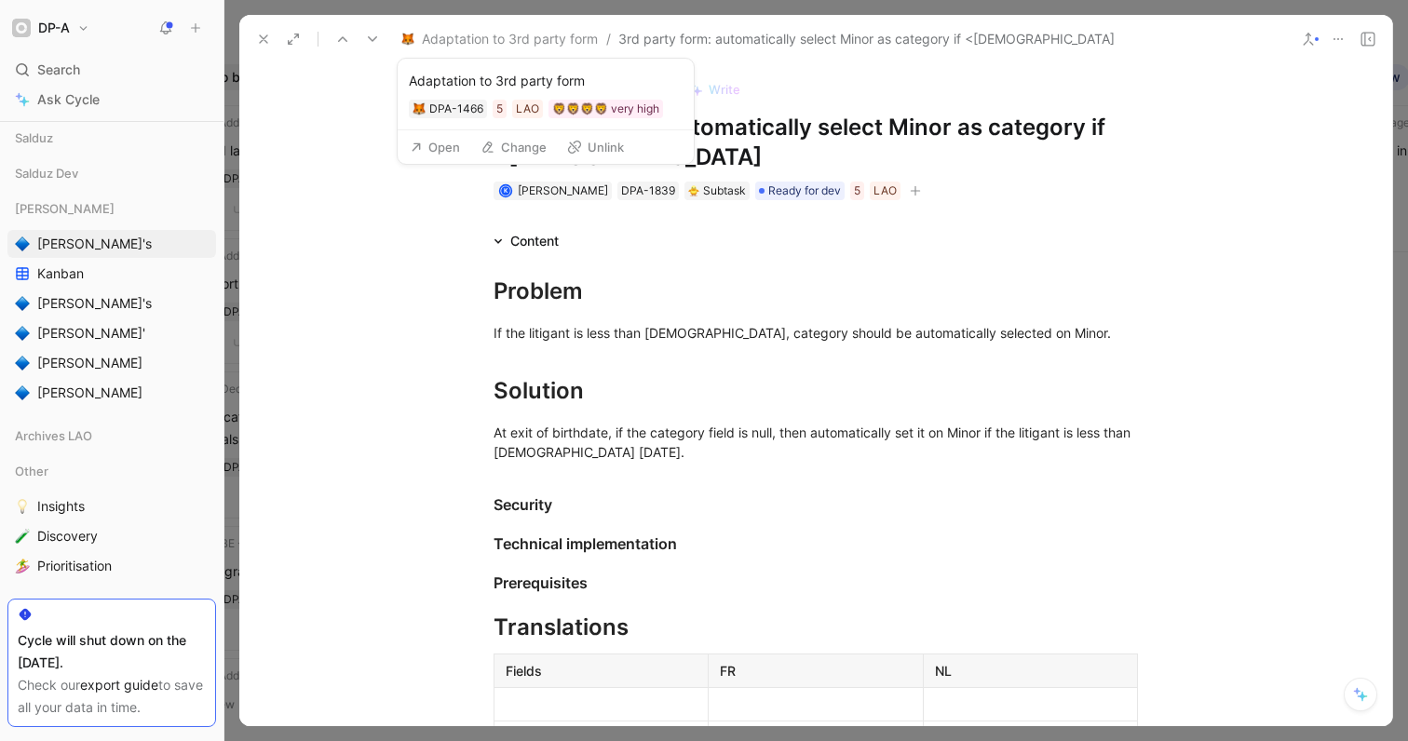
click at [428, 149] on button "Open" at bounding box center [434, 147] width 67 height 26
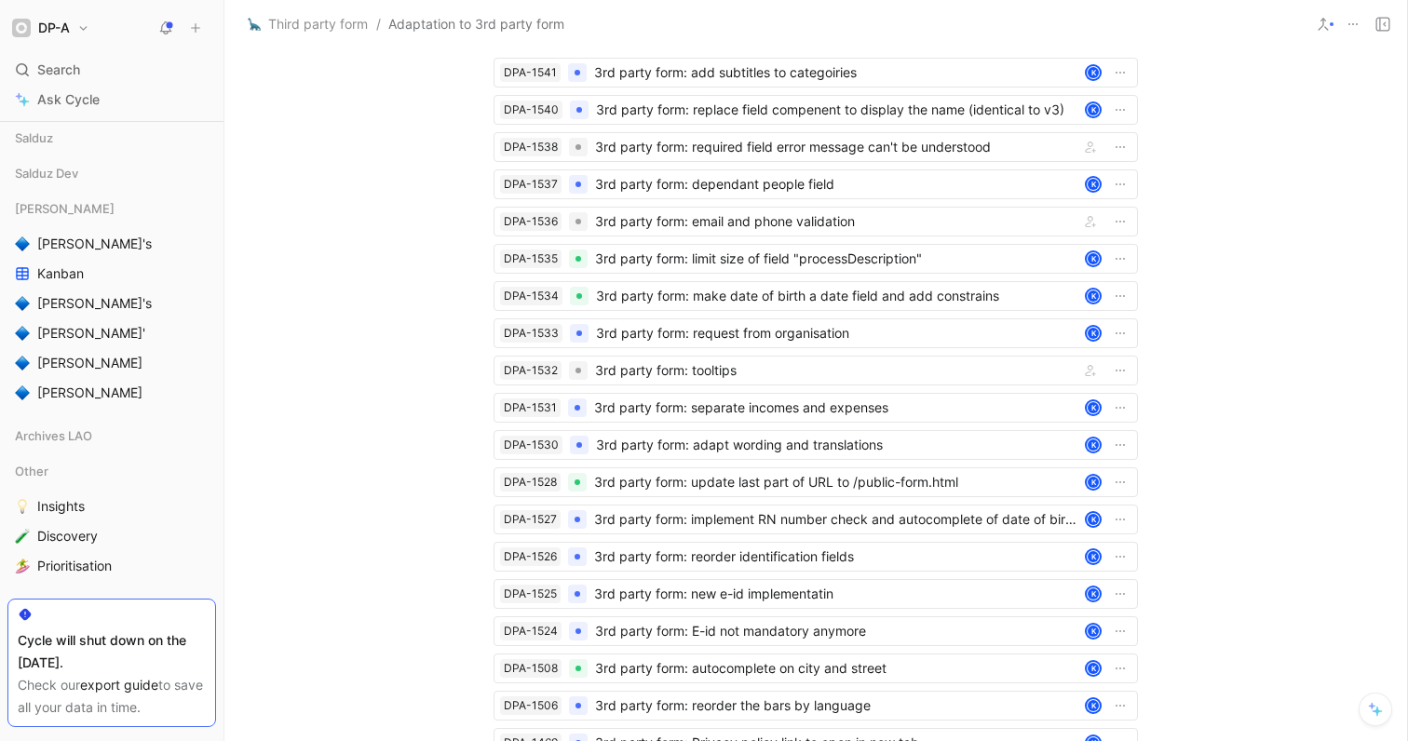
scroll to position [4014, 0]
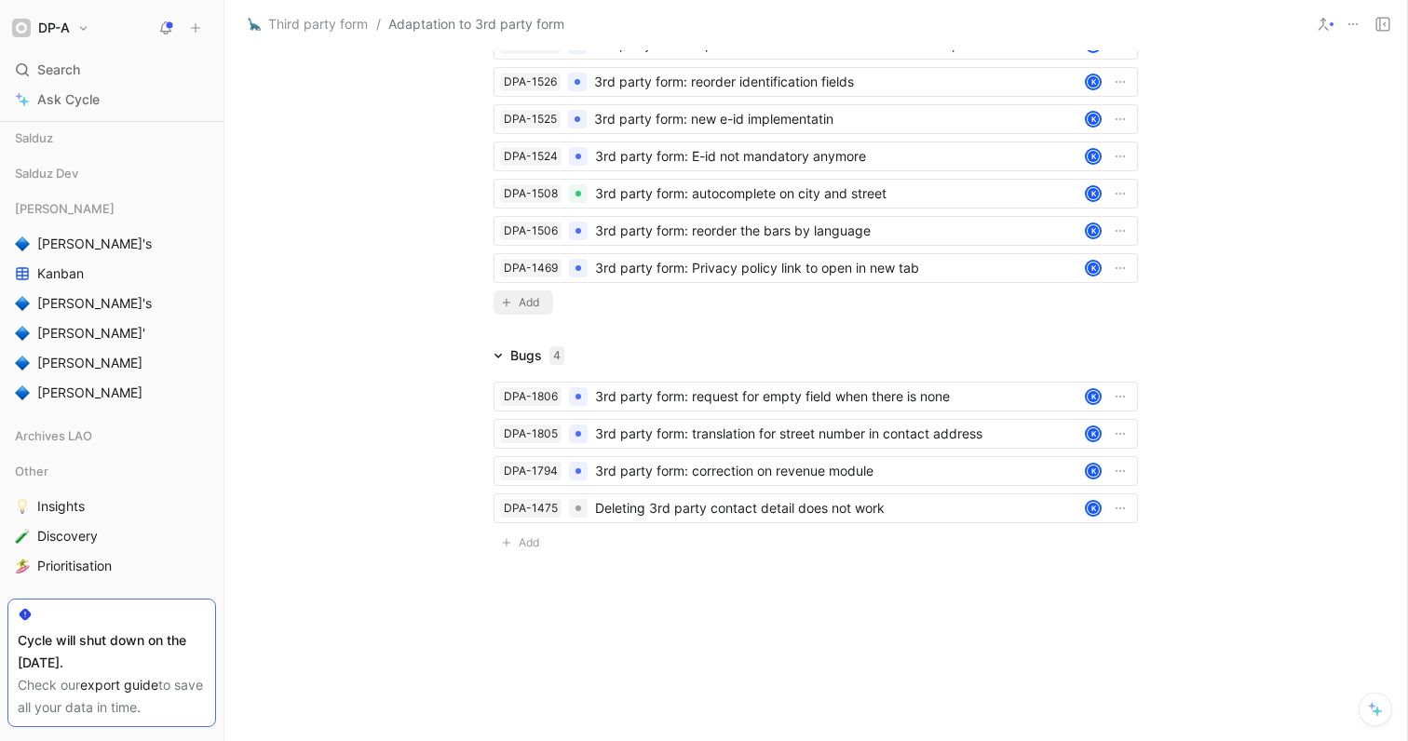
click at [494, 294] on button "Add" at bounding box center [524, 303] width 60 height 24
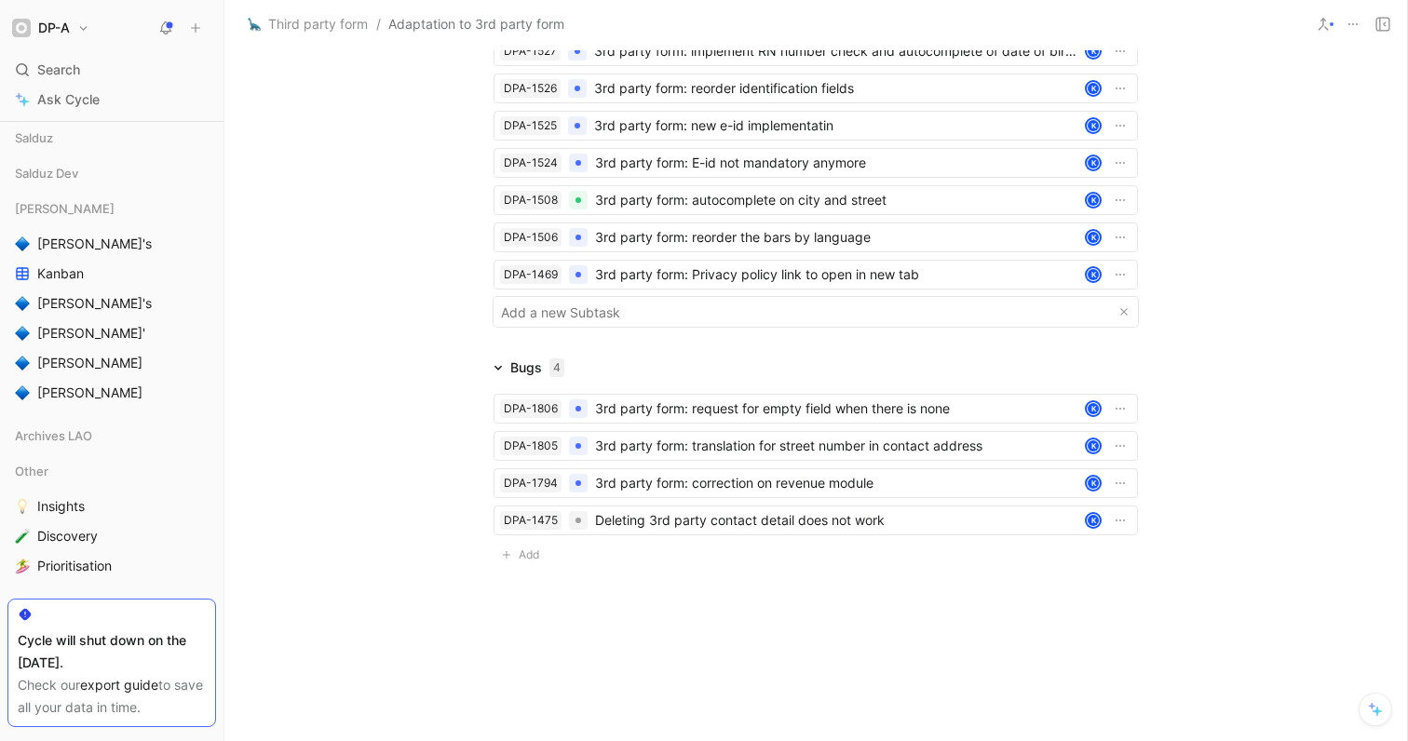
scroll to position [4020, 0]
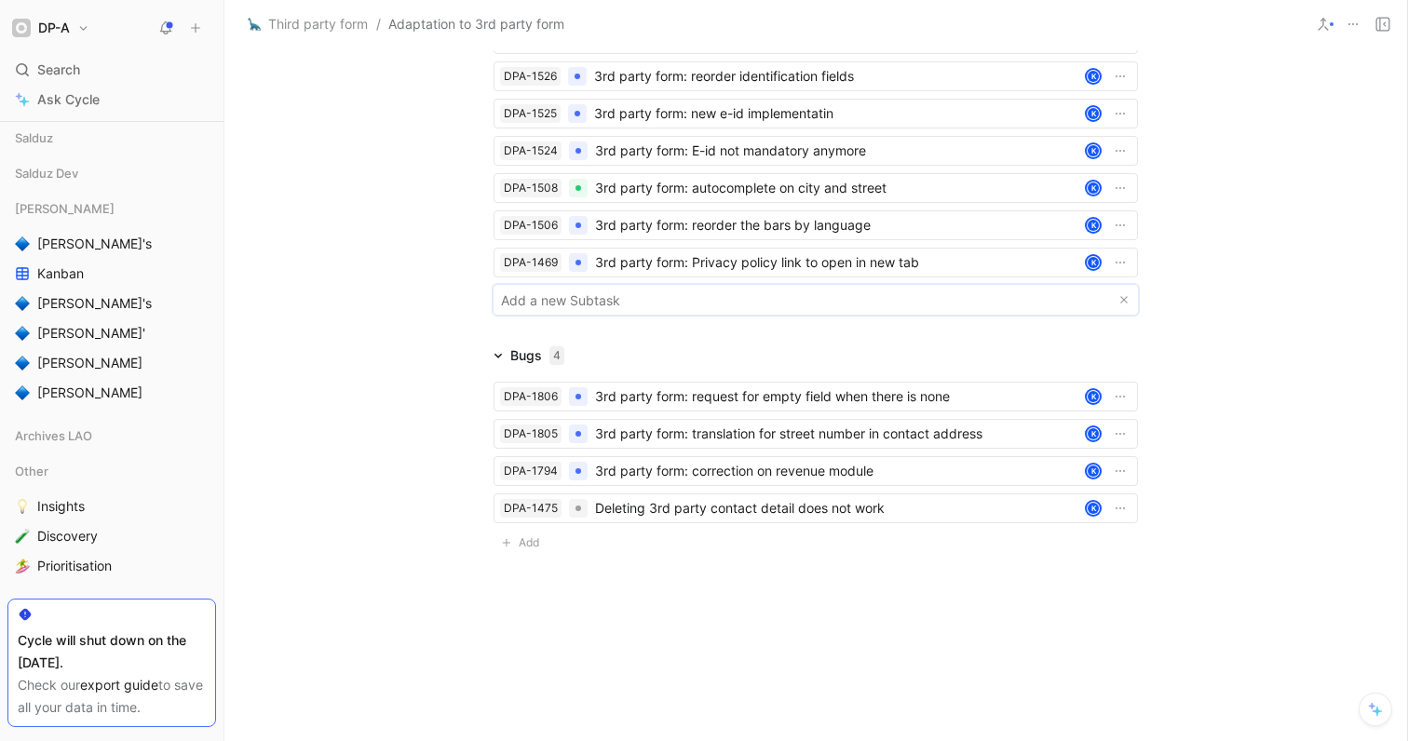
click at [553, 303] on body "DP-A Search ⌘ K Ask Cycle Workspace Home G then H Feedback G then F Requests G …" at bounding box center [704, 370] width 1408 height 741
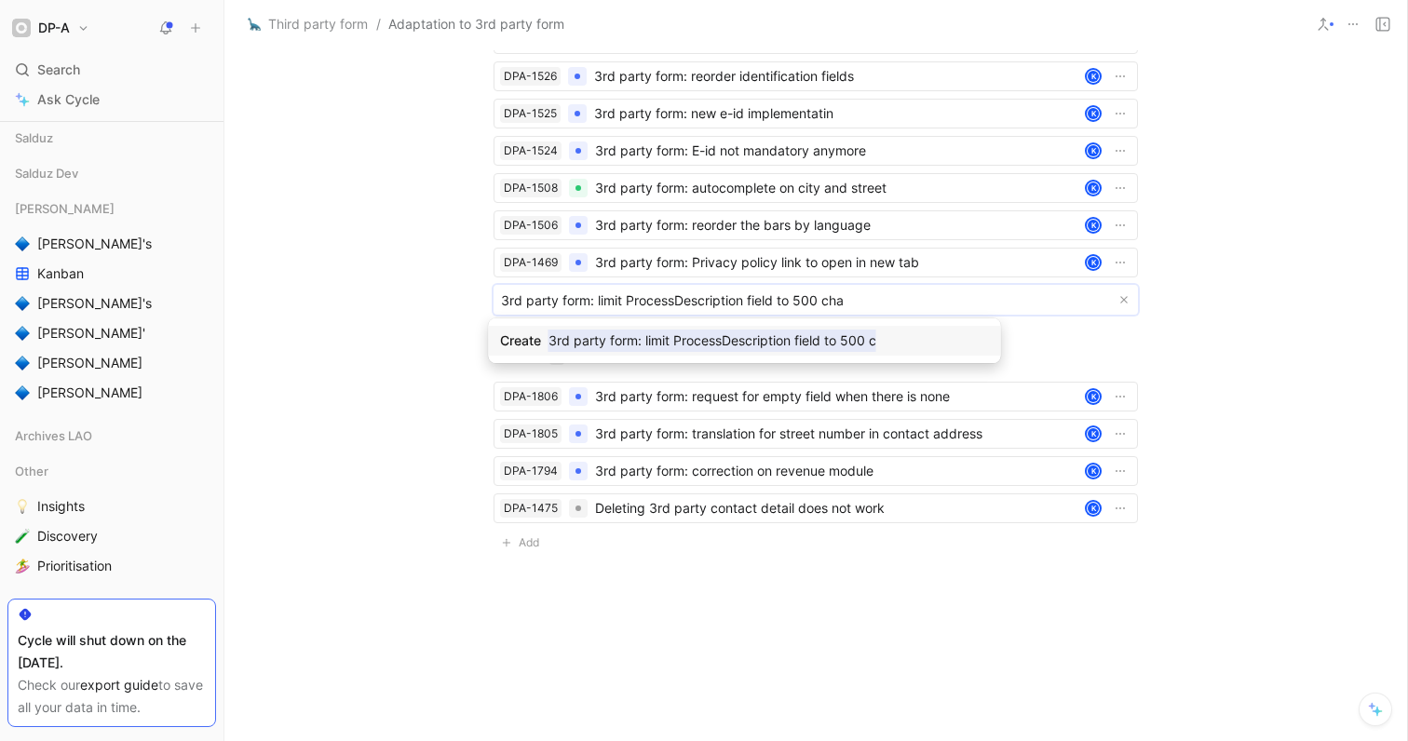
type input "3rd party form: limit ProcessDescription field to 500 char"
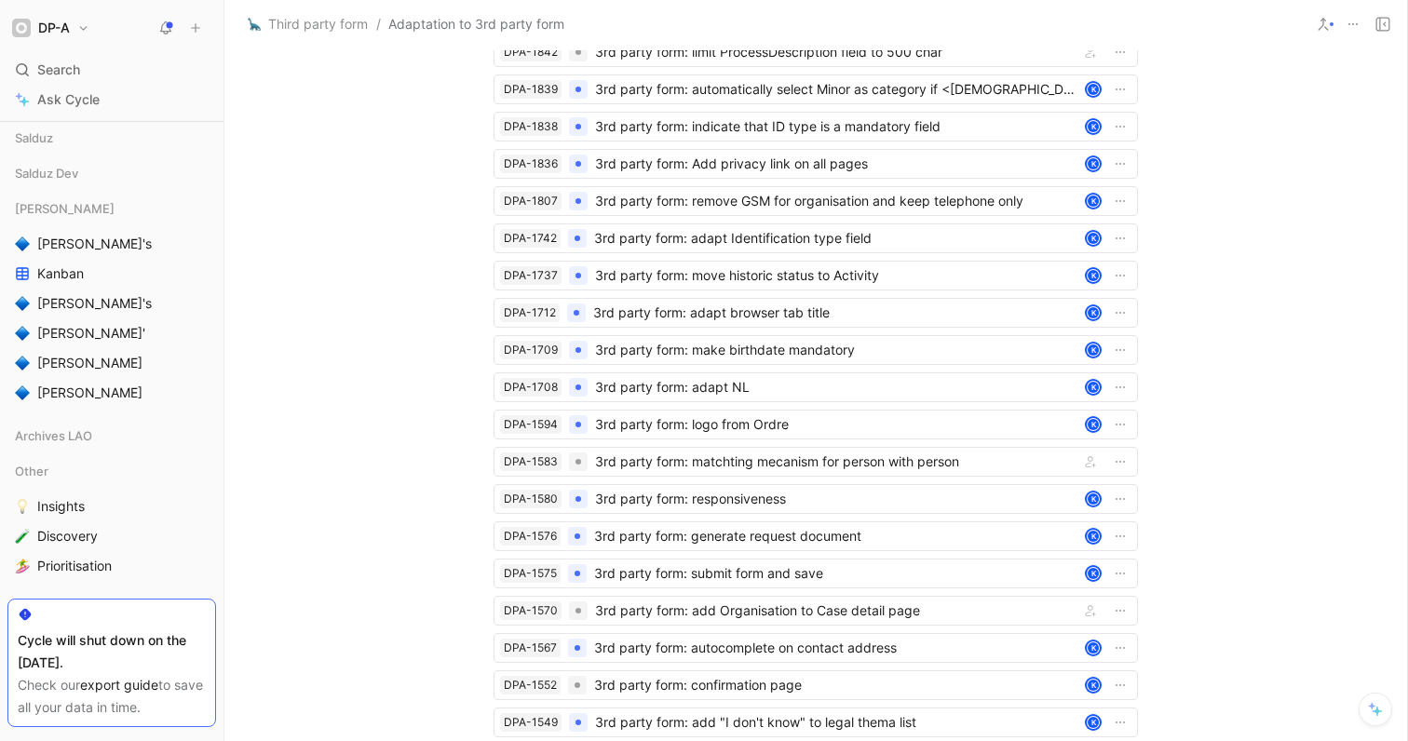
scroll to position [4051, 0]
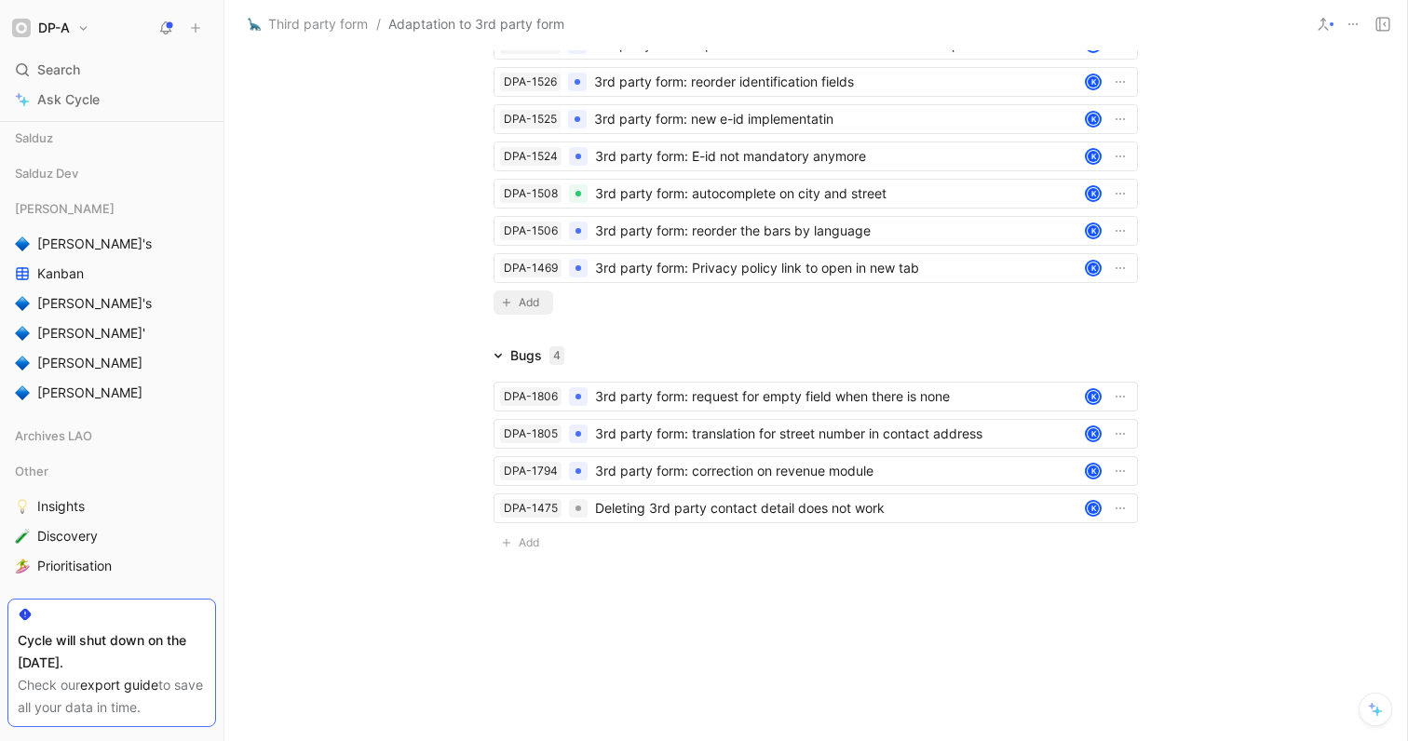
click at [525, 302] on span "Add" at bounding box center [532, 302] width 26 height 19
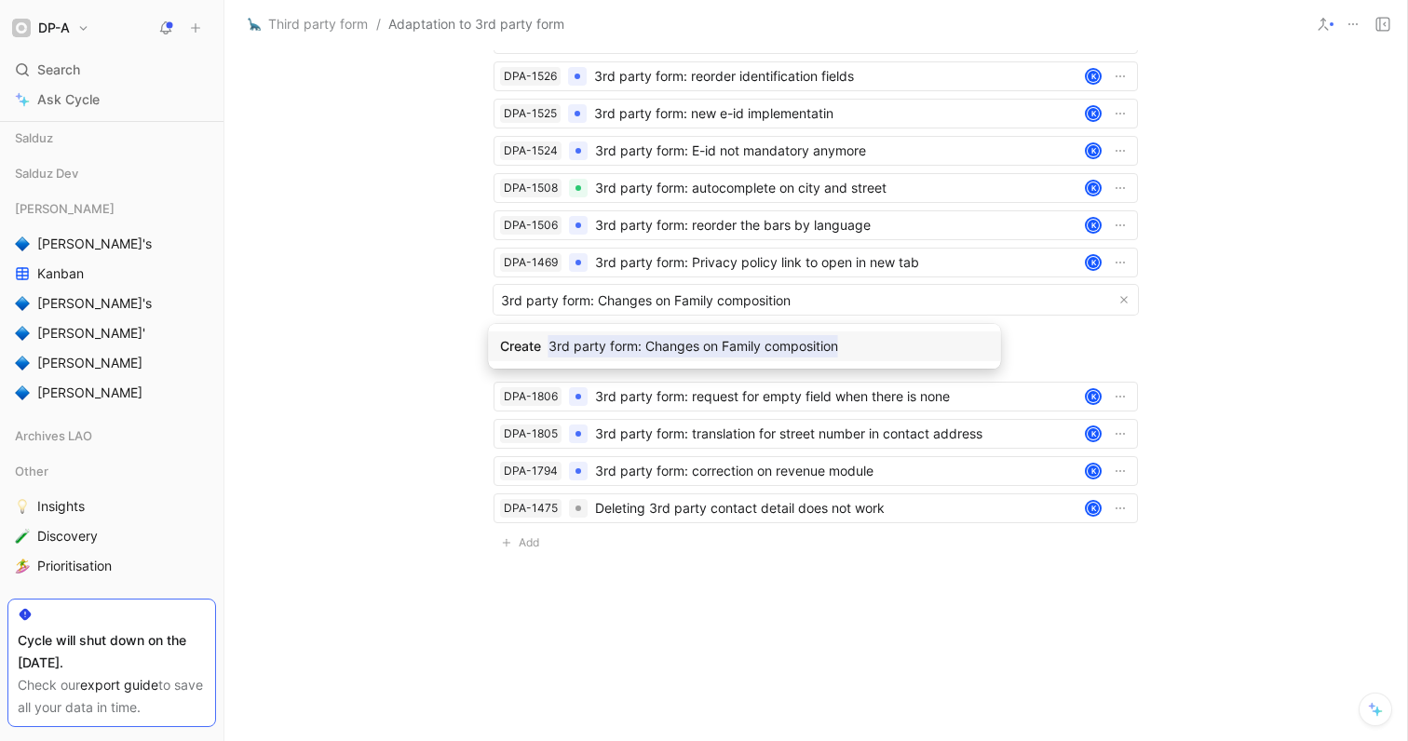
type input "3rd party form: Changes on Family composition"
click at [644, 345] on mark "3rd party form: Changes on Family composition" at bounding box center [694, 346] width 290 height 22
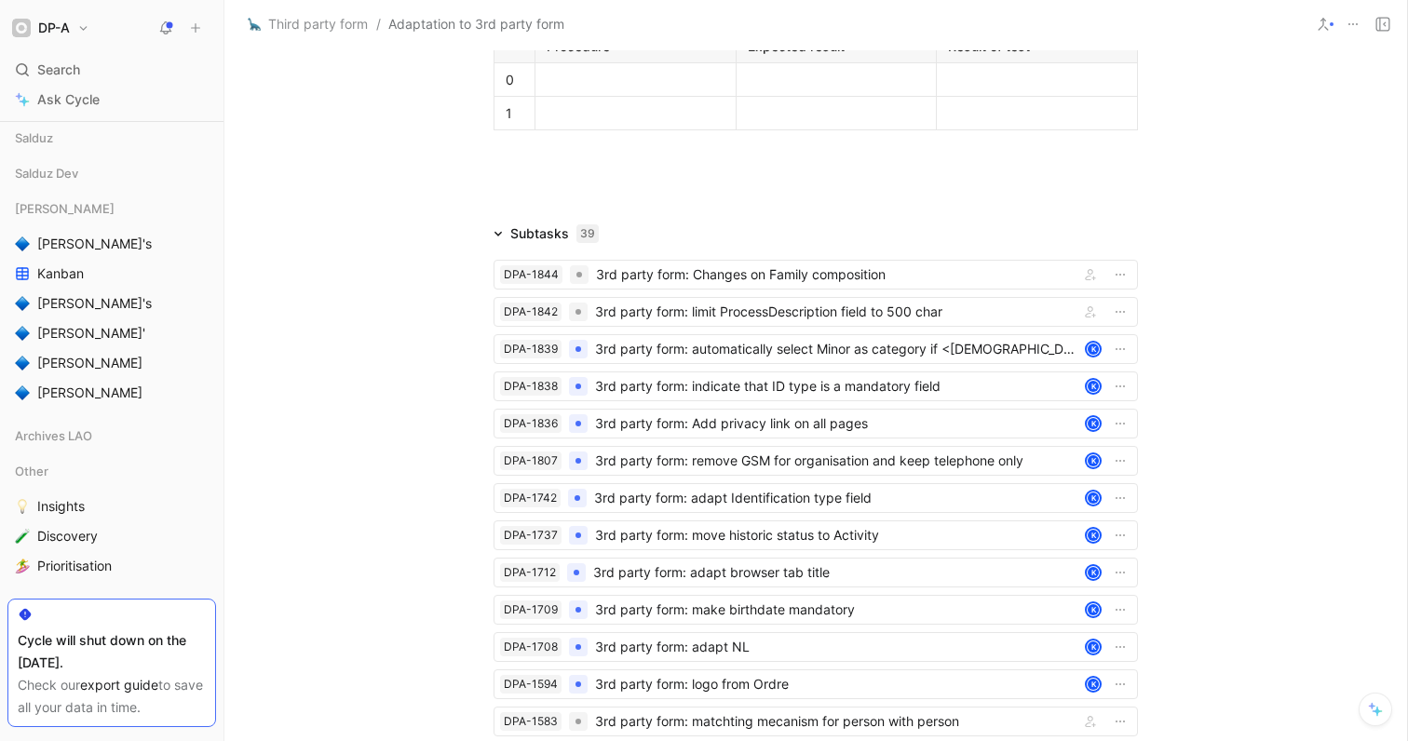
scroll to position [2651, 0]
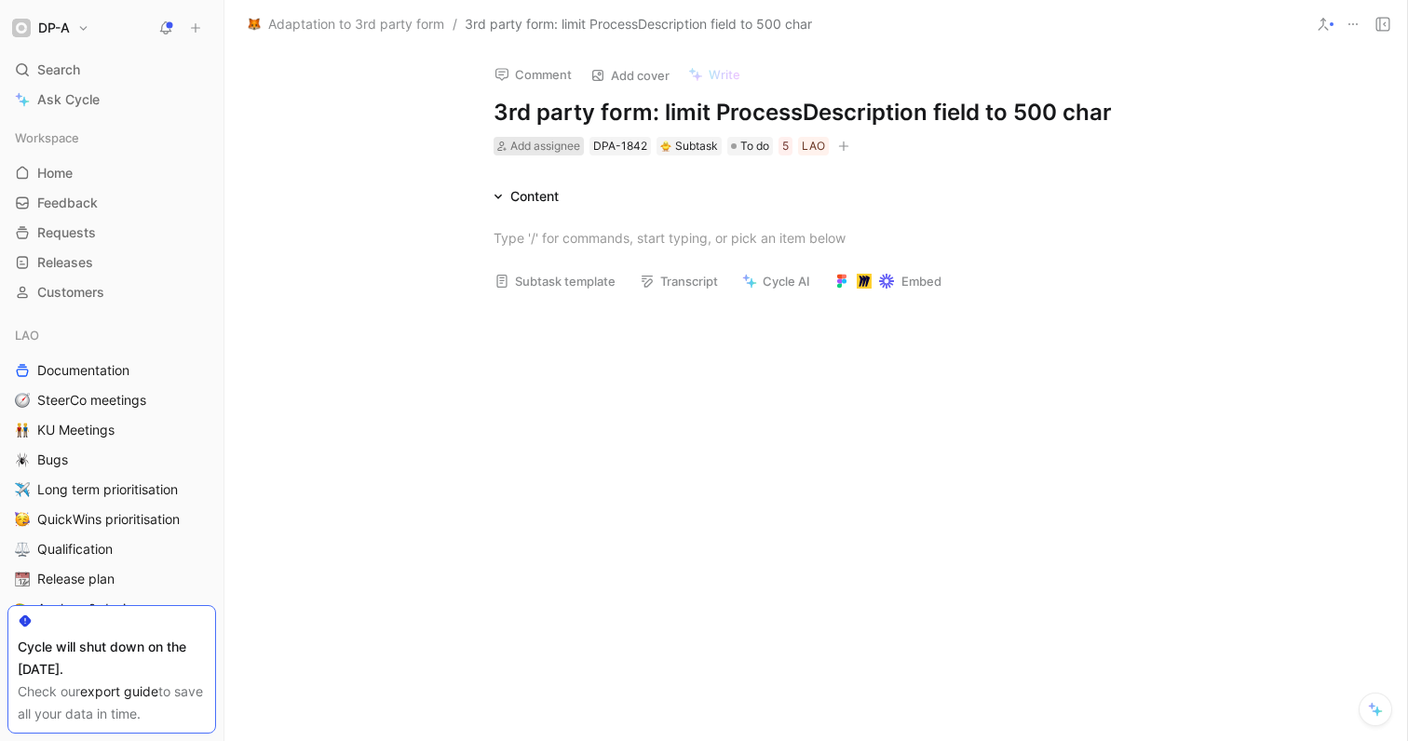
click at [558, 147] on span "Add assignee" at bounding box center [545, 146] width 70 height 14
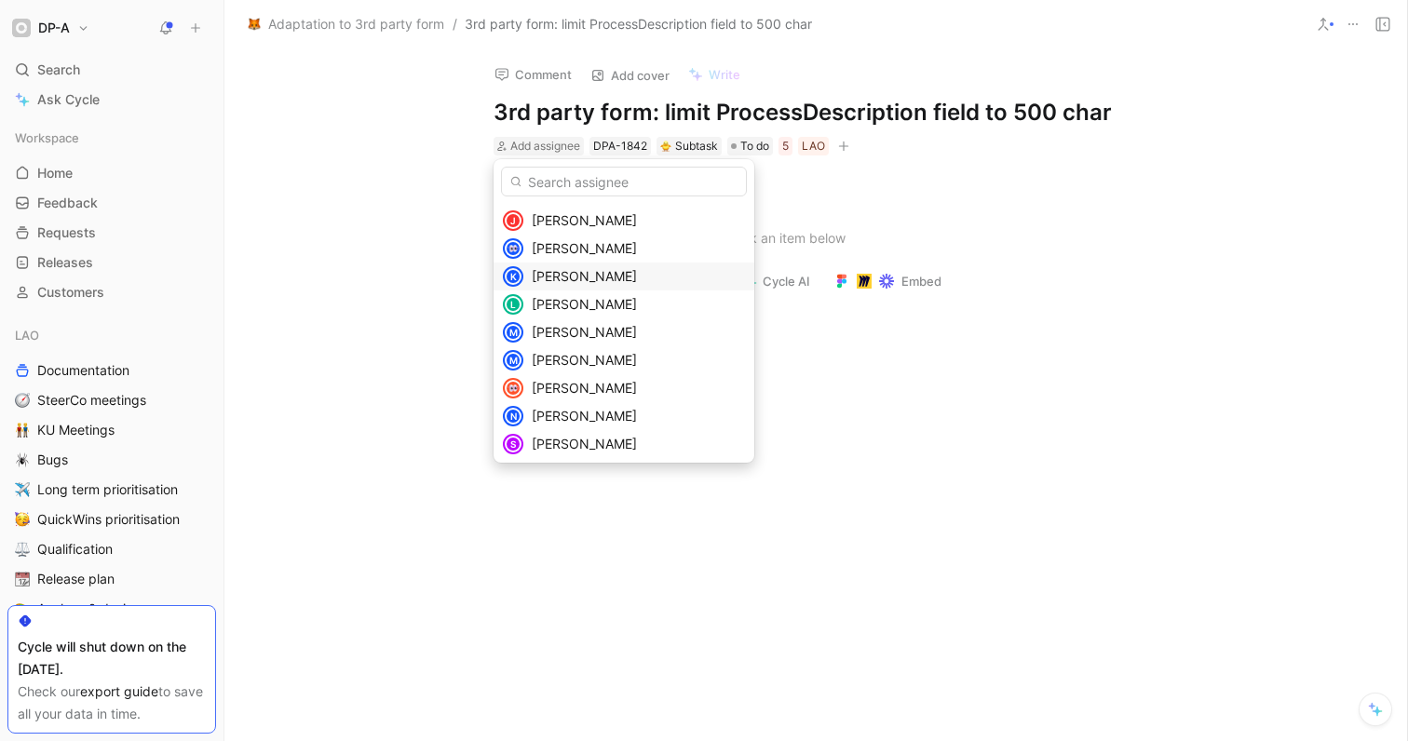
scroll to position [275, 0]
click at [616, 271] on div "[PERSON_NAME]" at bounding box center [639, 278] width 214 height 22
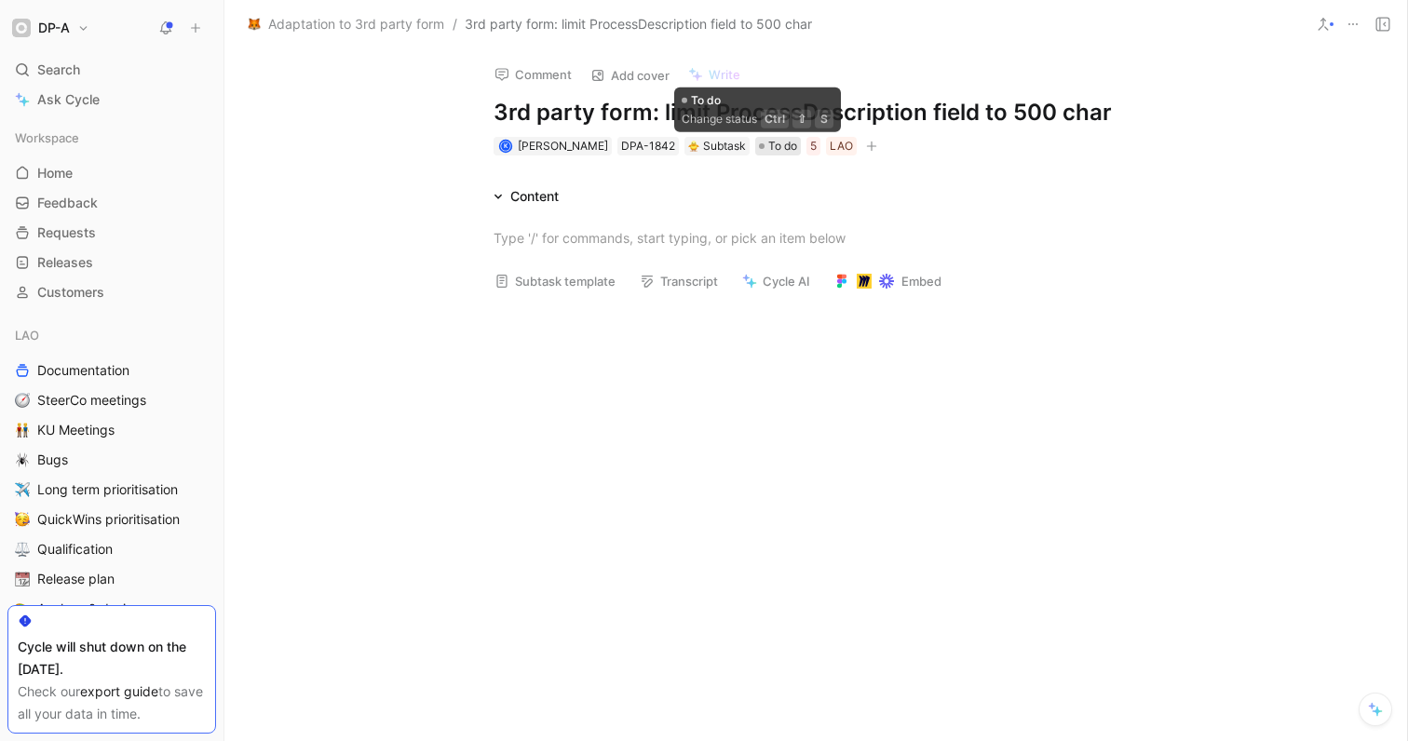
click at [768, 148] on span "To do" at bounding box center [782, 146] width 29 height 19
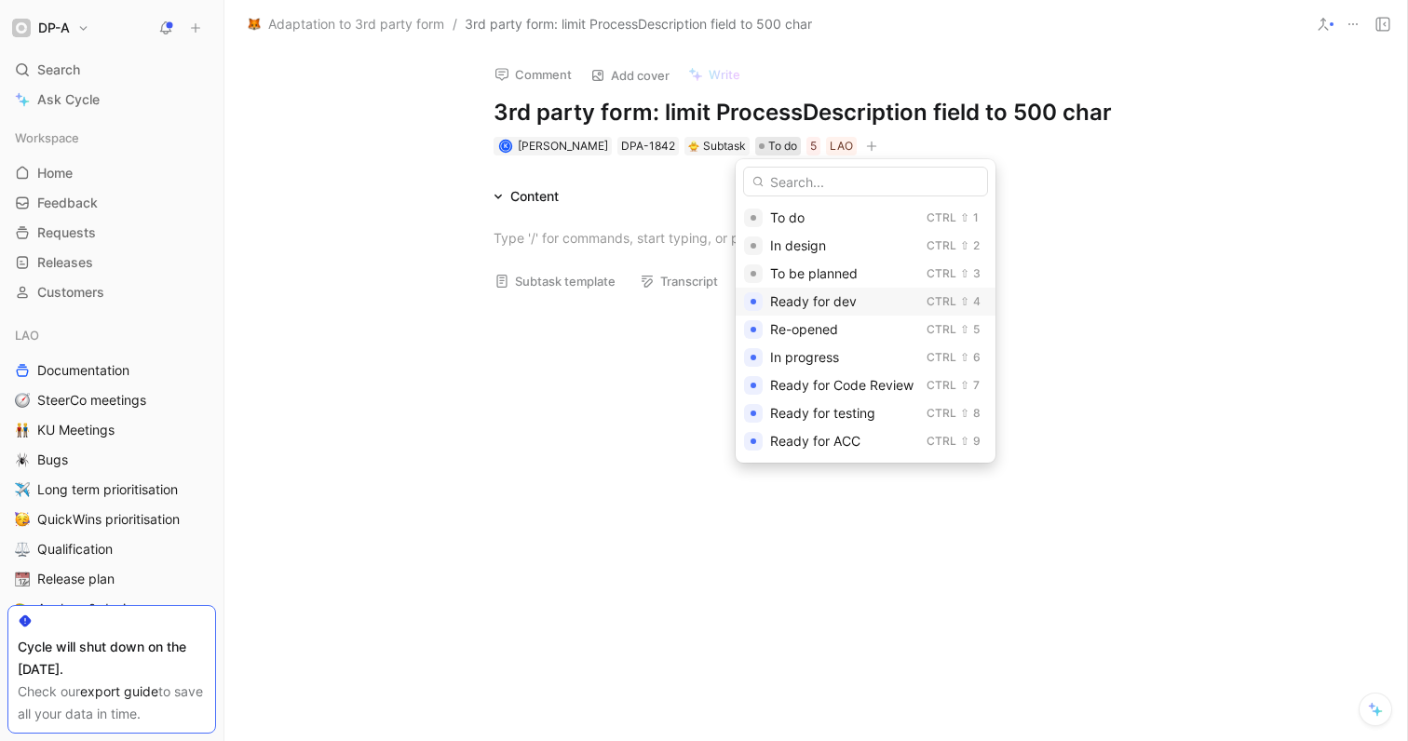
click at [844, 304] on span "Ready for dev" at bounding box center [813, 301] width 87 height 16
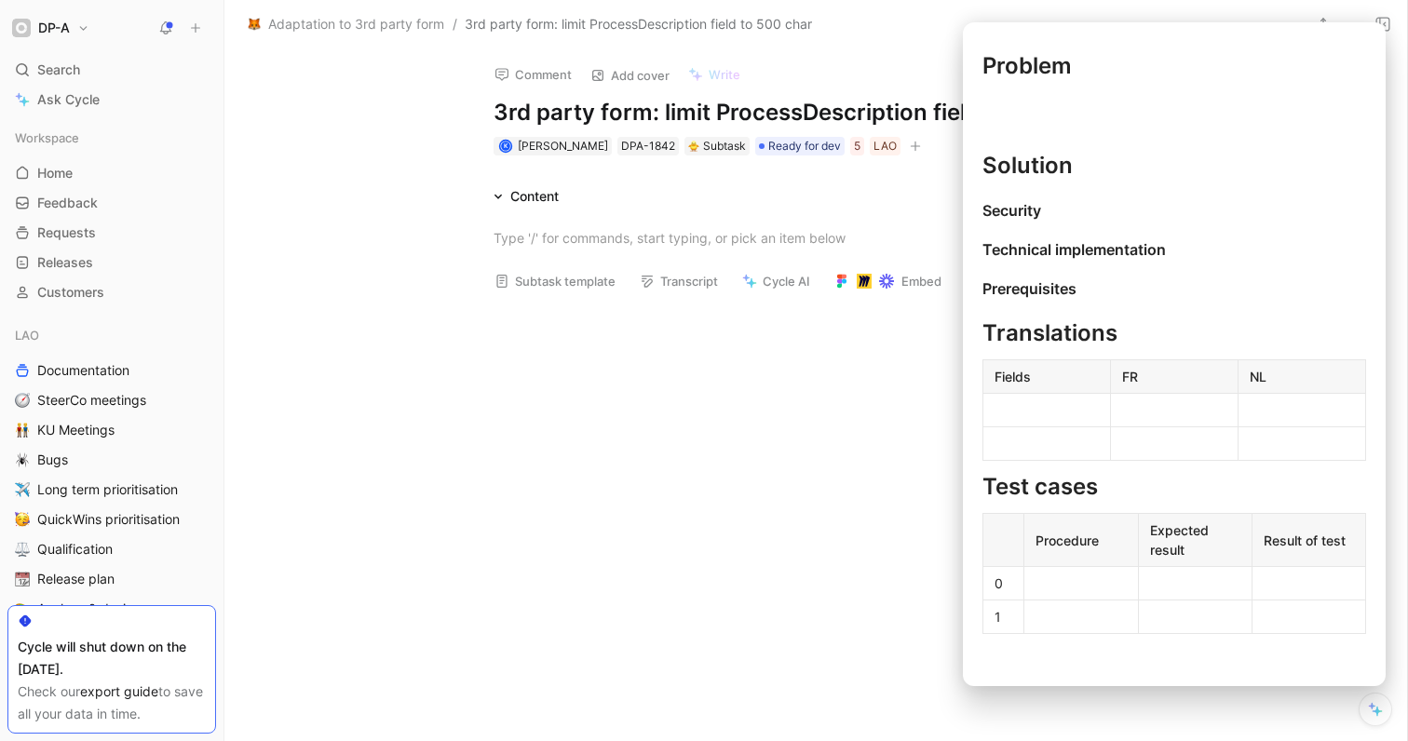
click at [539, 284] on button "Subtask template" at bounding box center [555, 281] width 138 height 26
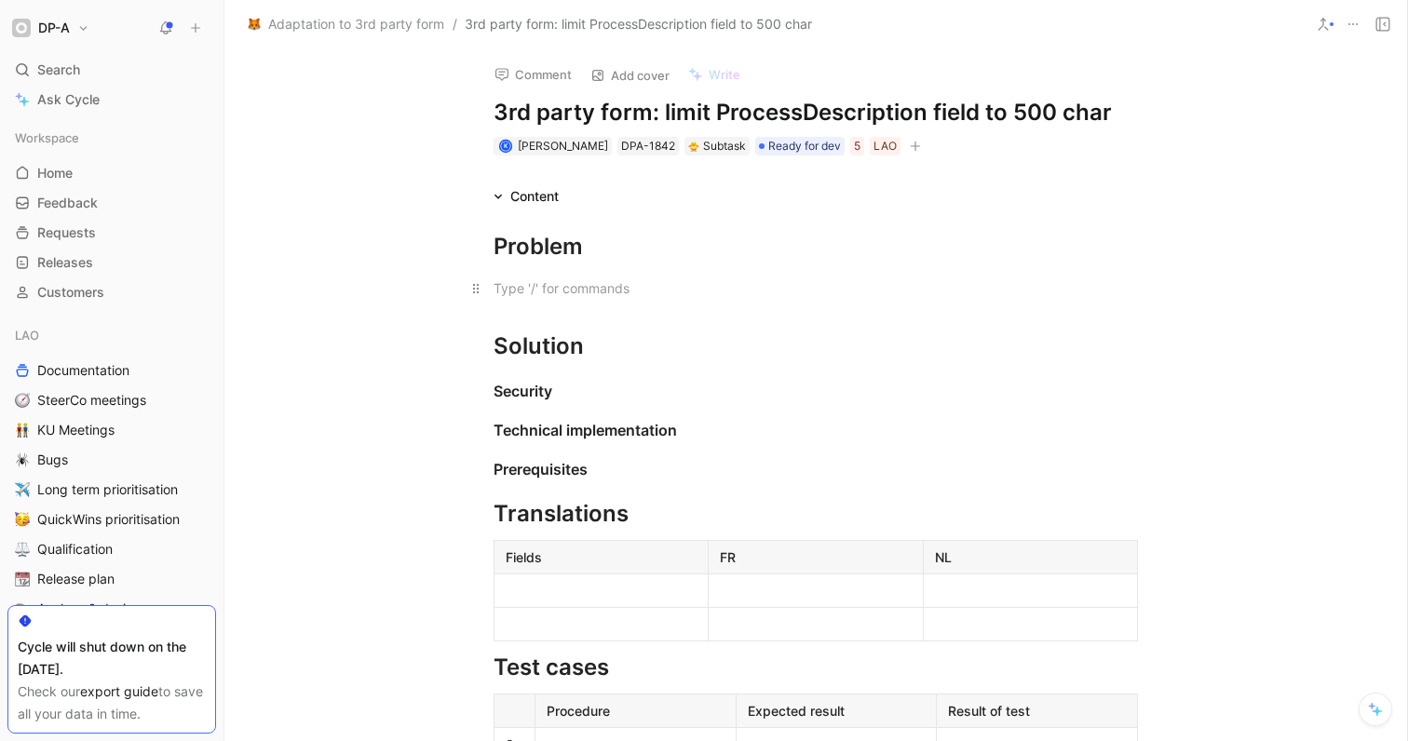
click at [543, 292] on div at bounding box center [816, 288] width 645 height 20
click at [610, 351] on div "Solution" at bounding box center [816, 347] width 645 height 34
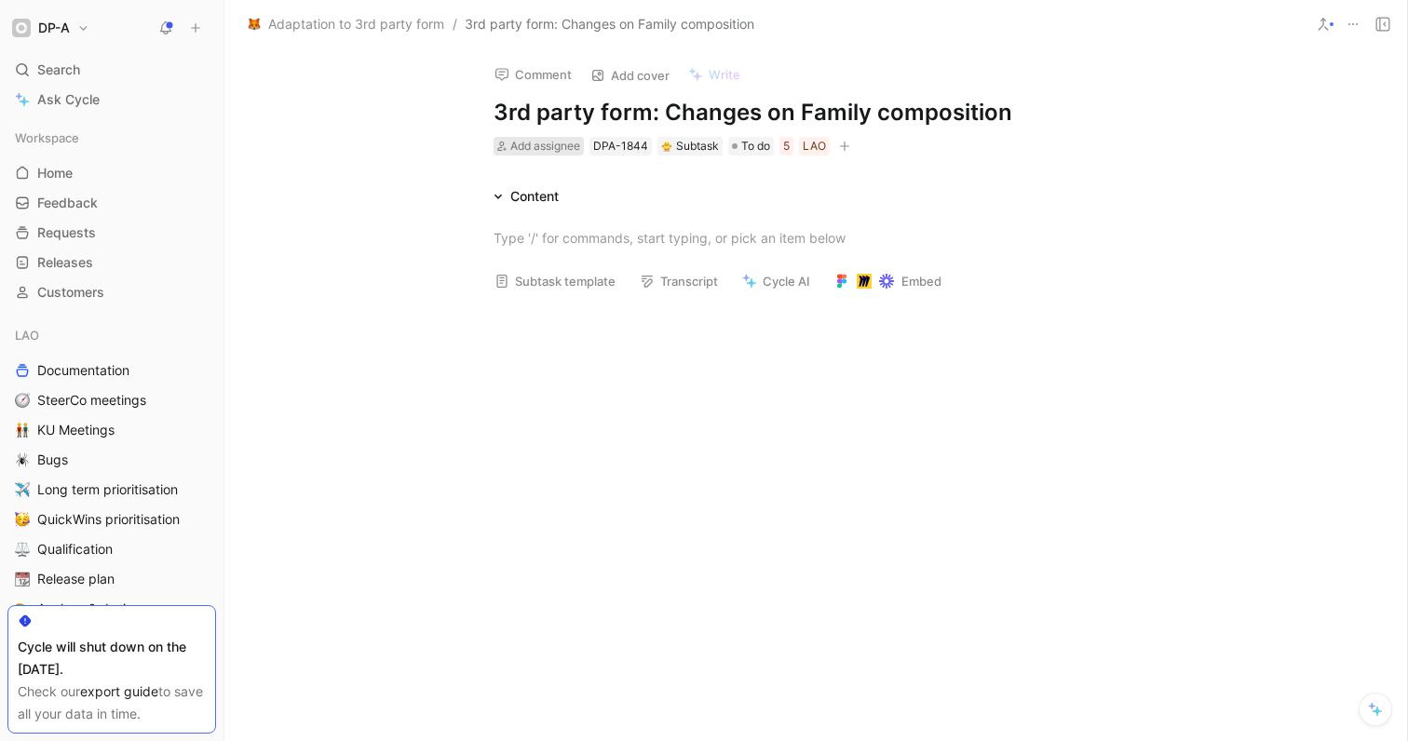
click at [536, 149] on span "Add assignee" at bounding box center [545, 146] width 70 height 14
type input "kha"
click at [606, 218] on span "led Khelifi" at bounding box center [584, 218] width 59 height 16
click at [769, 150] on span "To do" at bounding box center [783, 146] width 29 height 19
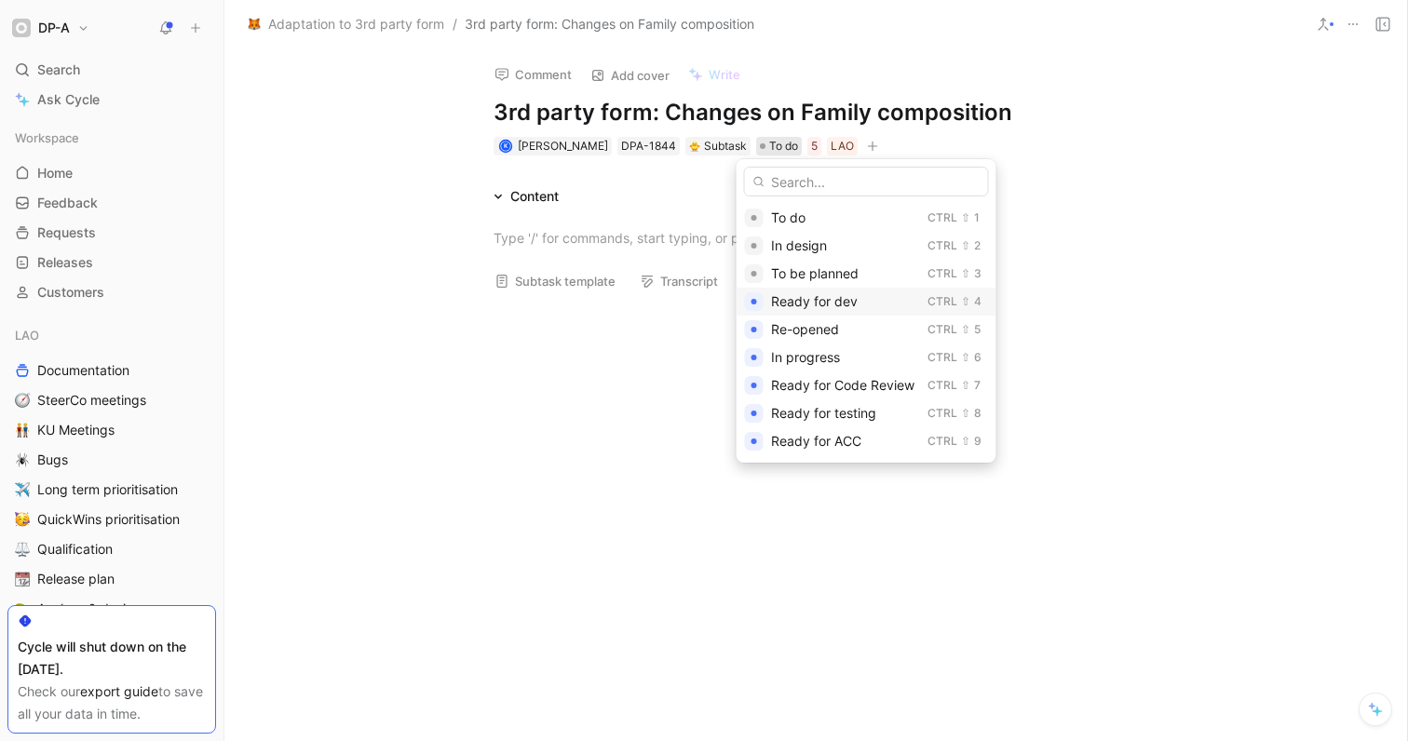
click at [847, 303] on span "Ready for dev" at bounding box center [814, 301] width 87 height 16
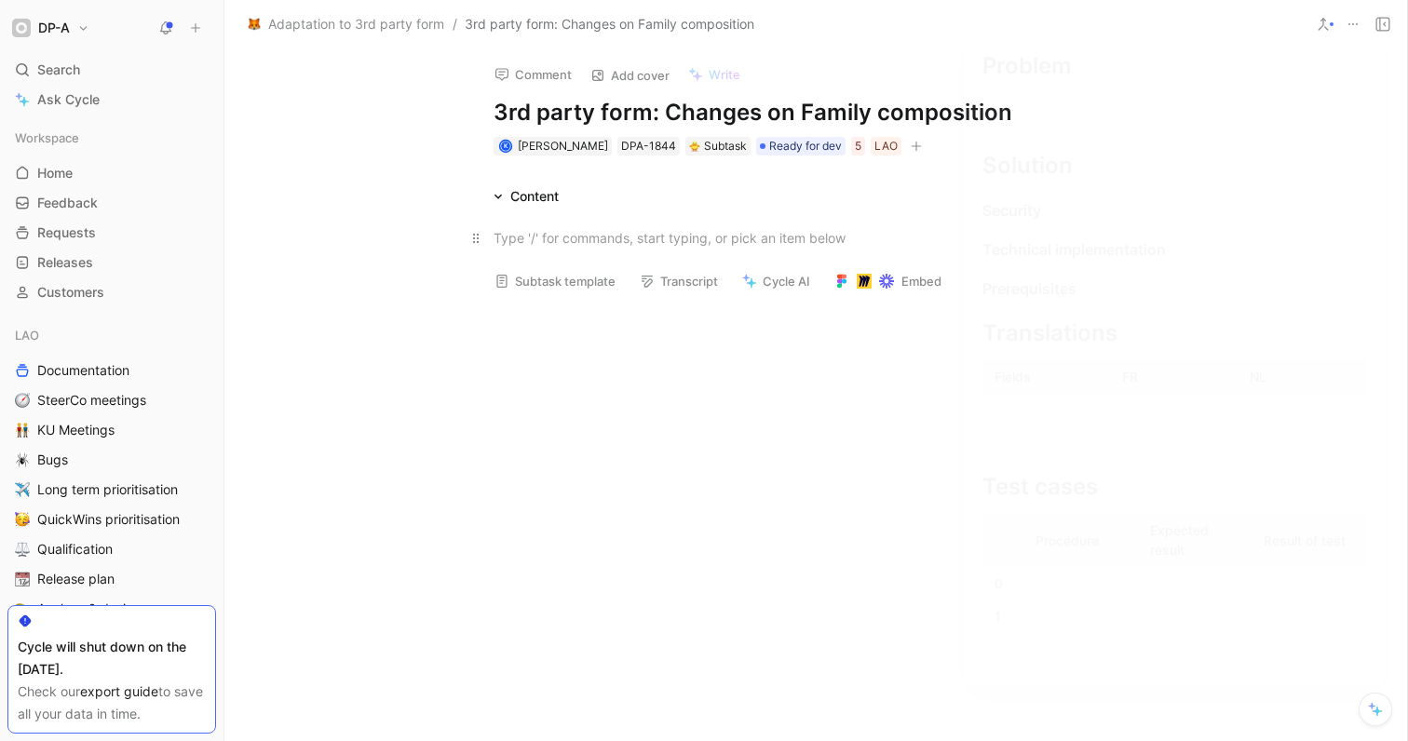
click at [563, 279] on button "Subtask template" at bounding box center [555, 281] width 138 height 26
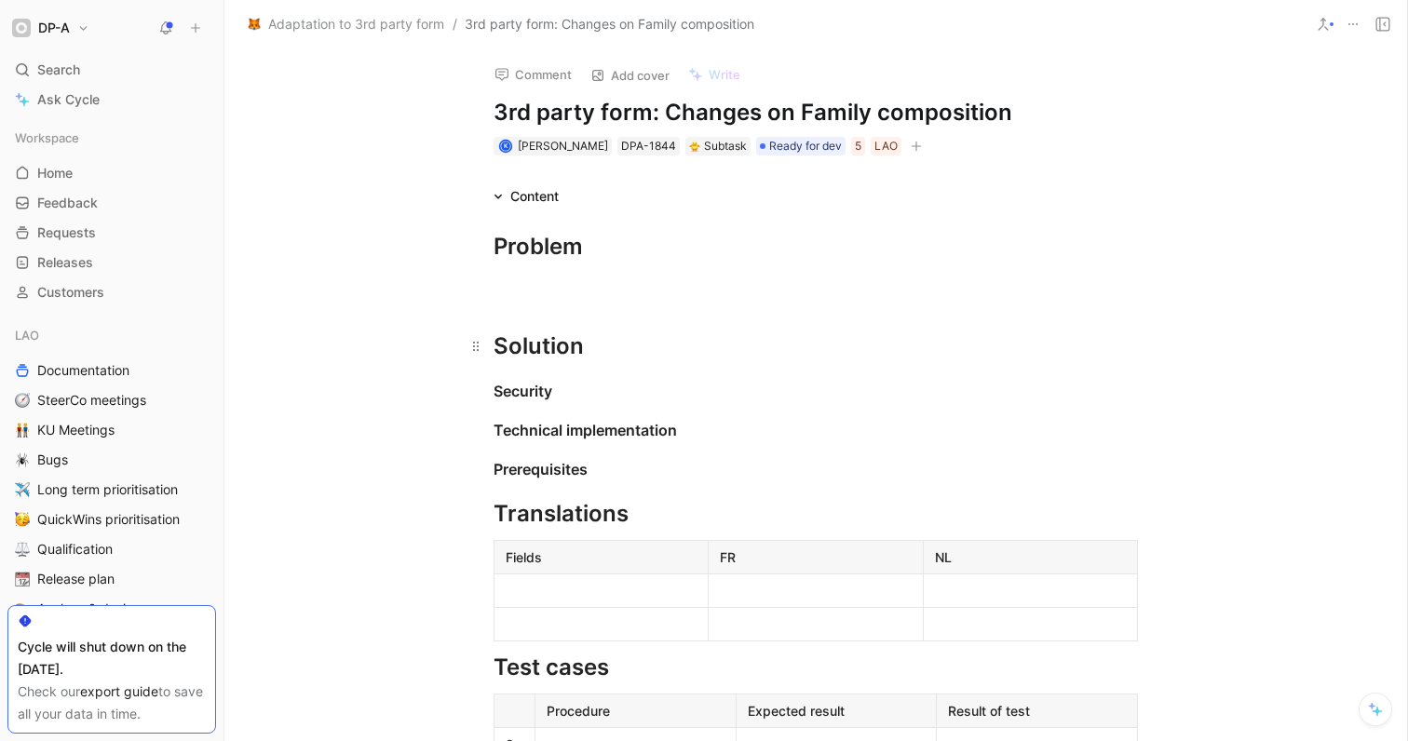
click at [596, 350] on div "Solution" at bounding box center [816, 347] width 645 height 34
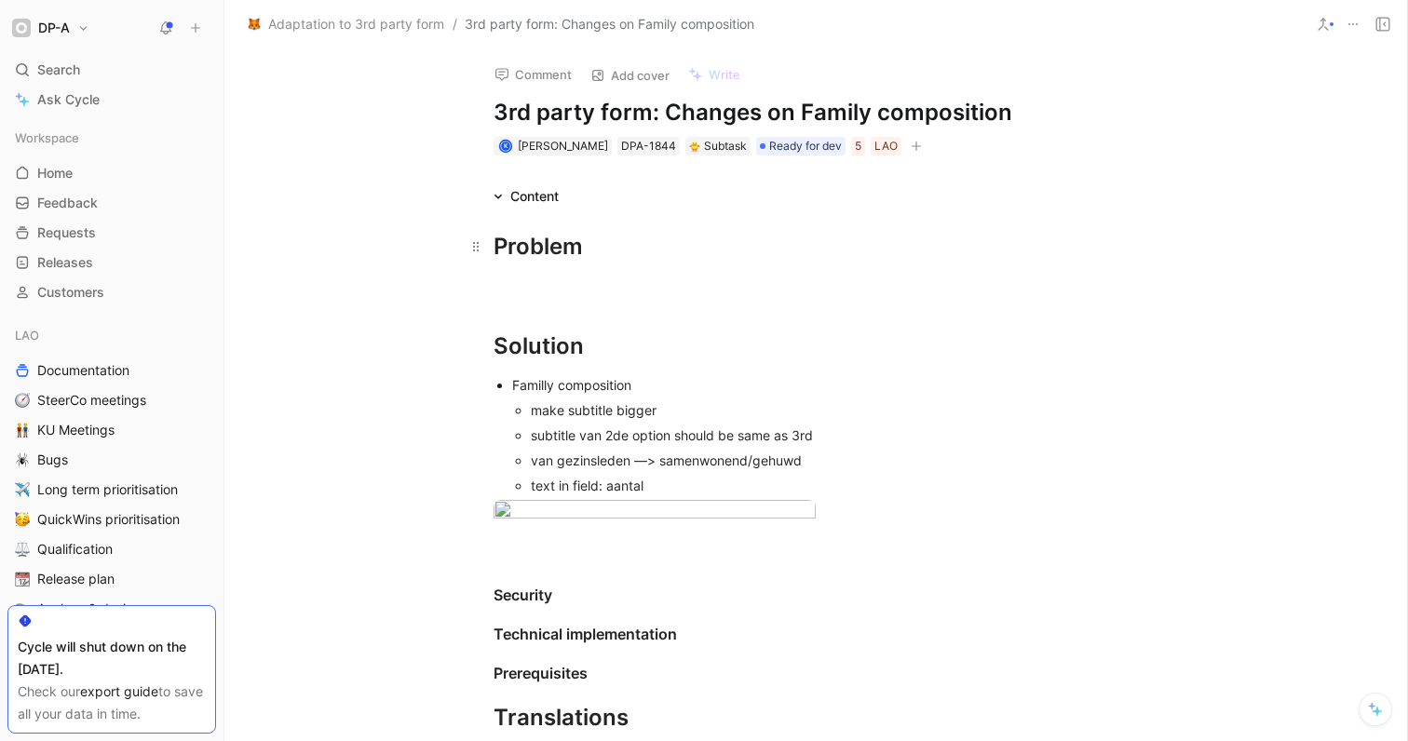
click at [570, 266] on h1 "Problem" at bounding box center [815, 247] width 715 height 48
drag, startPoint x: 570, startPoint y: 311, endPoint x: 560, endPoint y: 284, distance: 28.9
click at [569, 310] on h1 "Solution" at bounding box center [815, 337] width 715 height 65
click at [531, 286] on div at bounding box center [816, 288] width 645 height 20
click at [752, 294] on div "Some improvements required on the Familly como" at bounding box center [816, 288] width 645 height 20
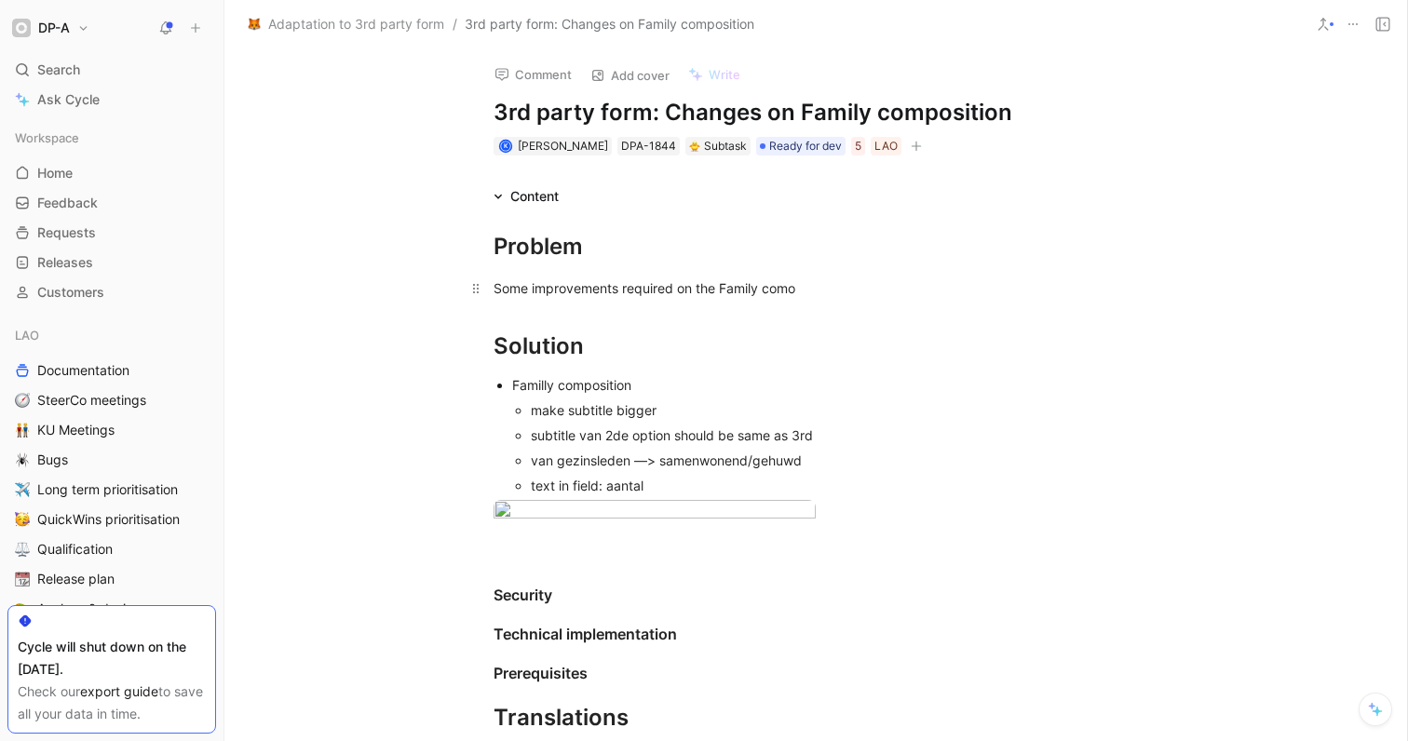
click at [830, 297] on div "Some improvements required on the Family como" at bounding box center [816, 288] width 645 height 20
click at [664, 364] on h1 "Solution" at bounding box center [815, 337] width 715 height 65
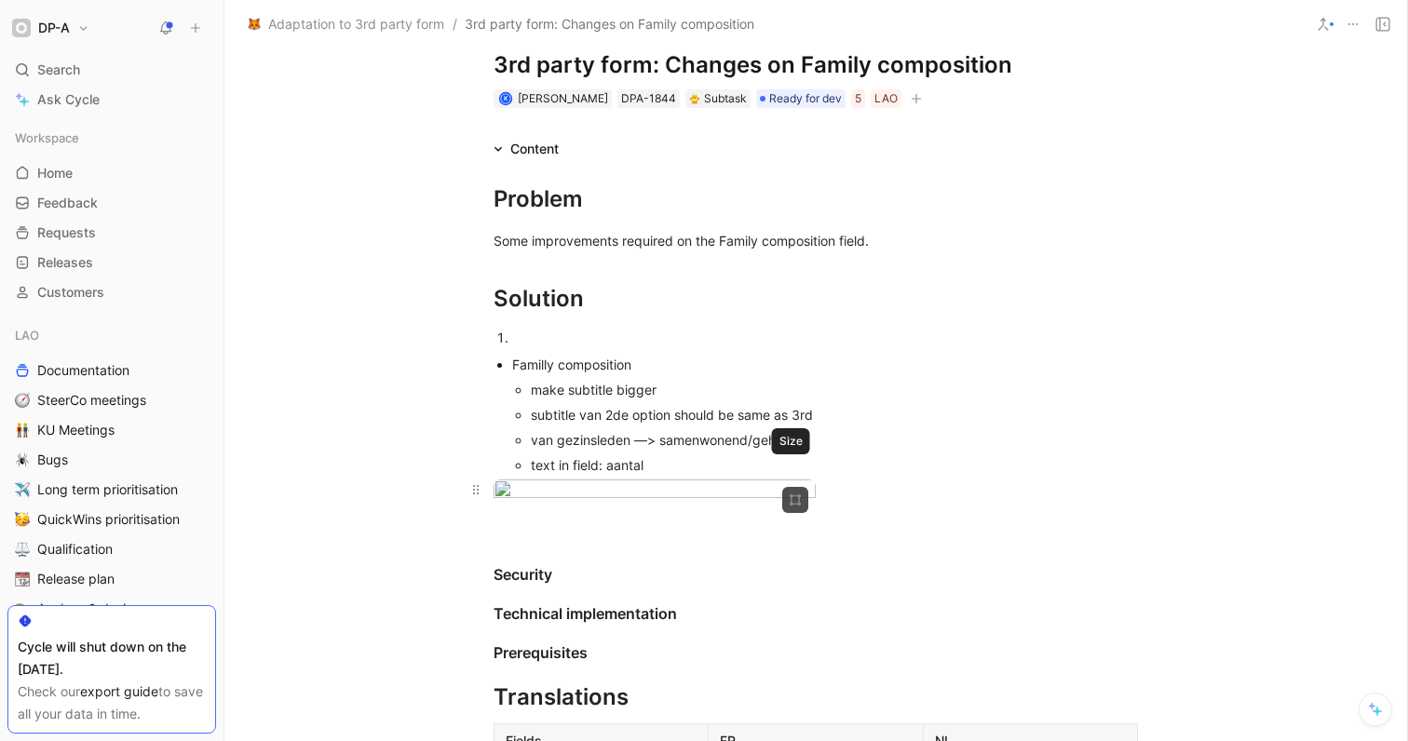
scroll to position [109, 0]
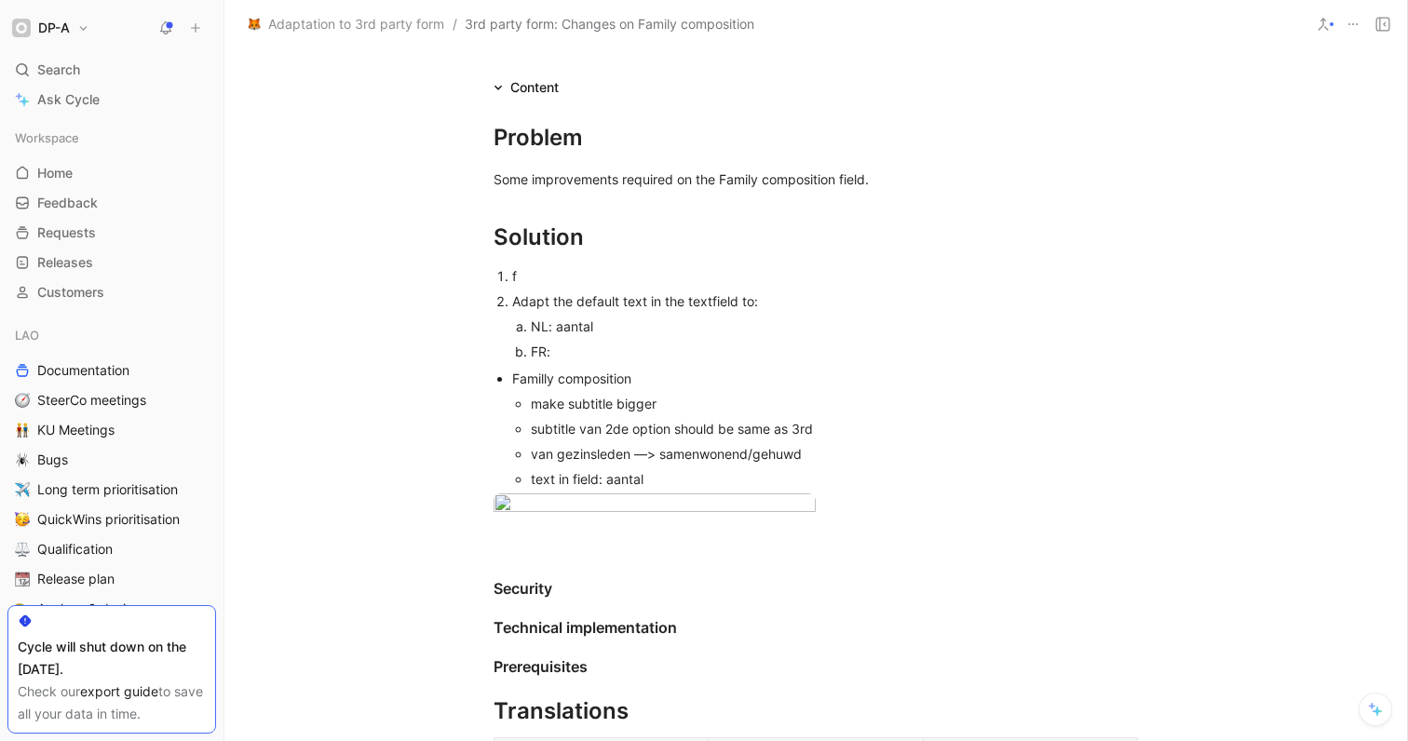
click at [609, 327] on div "NL: aantal" at bounding box center [817, 327] width 572 height 20
click at [560, 357] on div "FR:" at bounding box center [817, 352] width 572 height 20
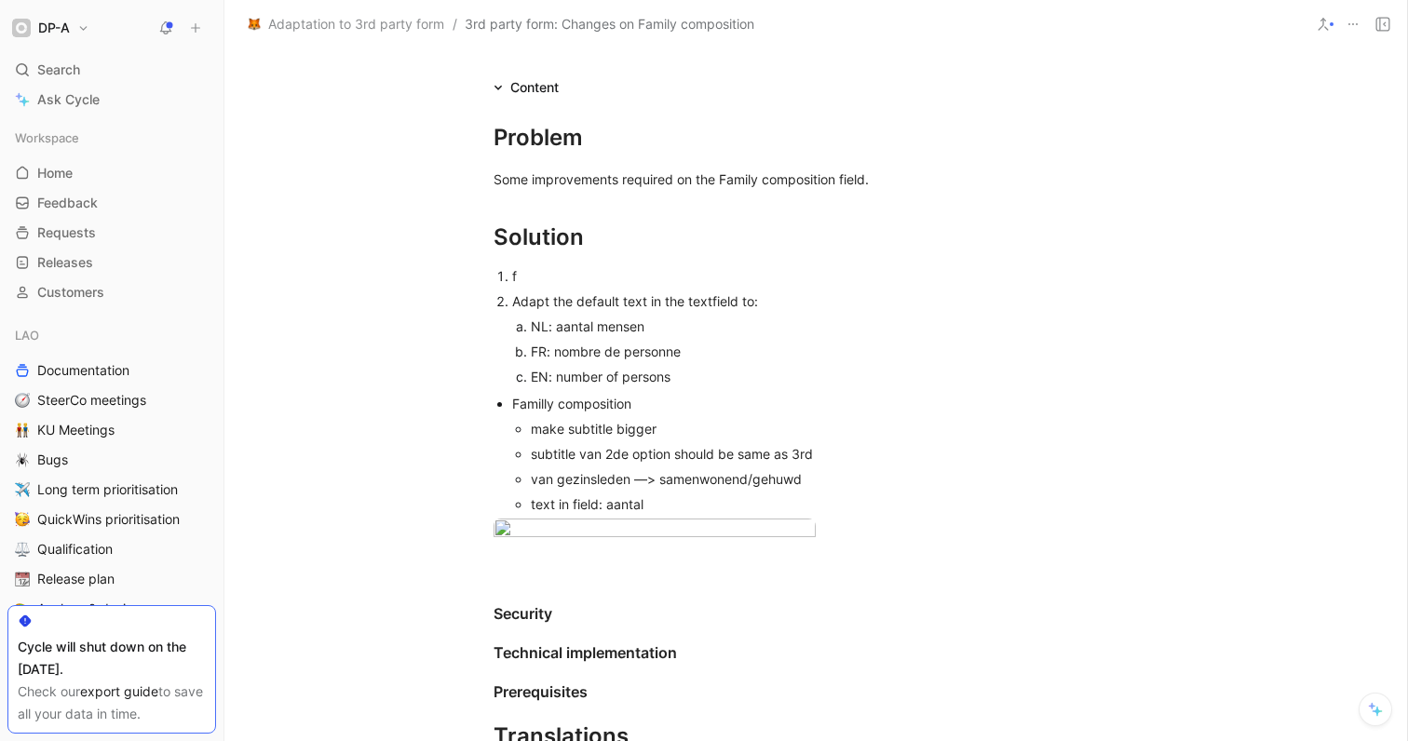
click at [687, 353] on div "FR: nombre de personne" at bounding box center [817, 352] width 572 height 20
click at [684, 369] on div "EN: number of persons" at bounding box center [817, 377] width 572 height 20
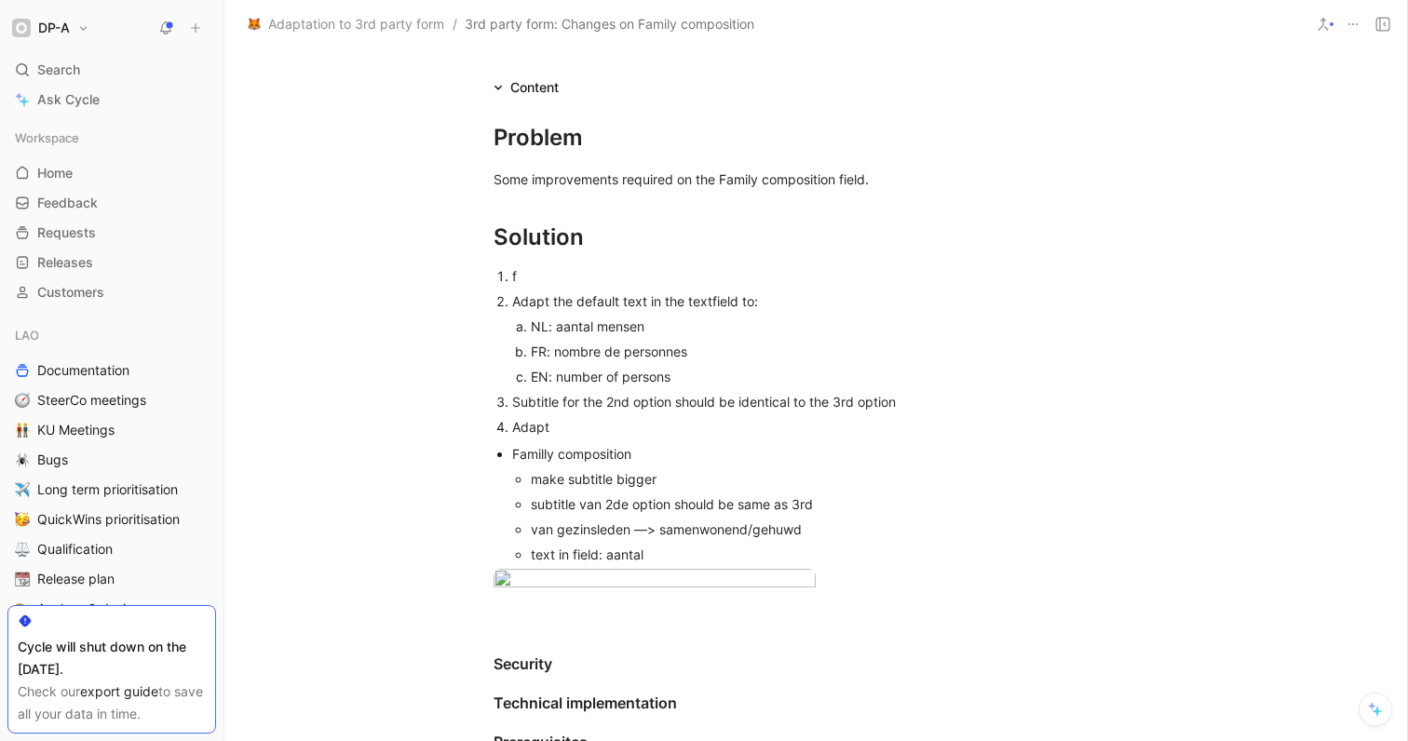
click at [564, 278] on div "f" at bounding box center [825, 276] width 626 height 20
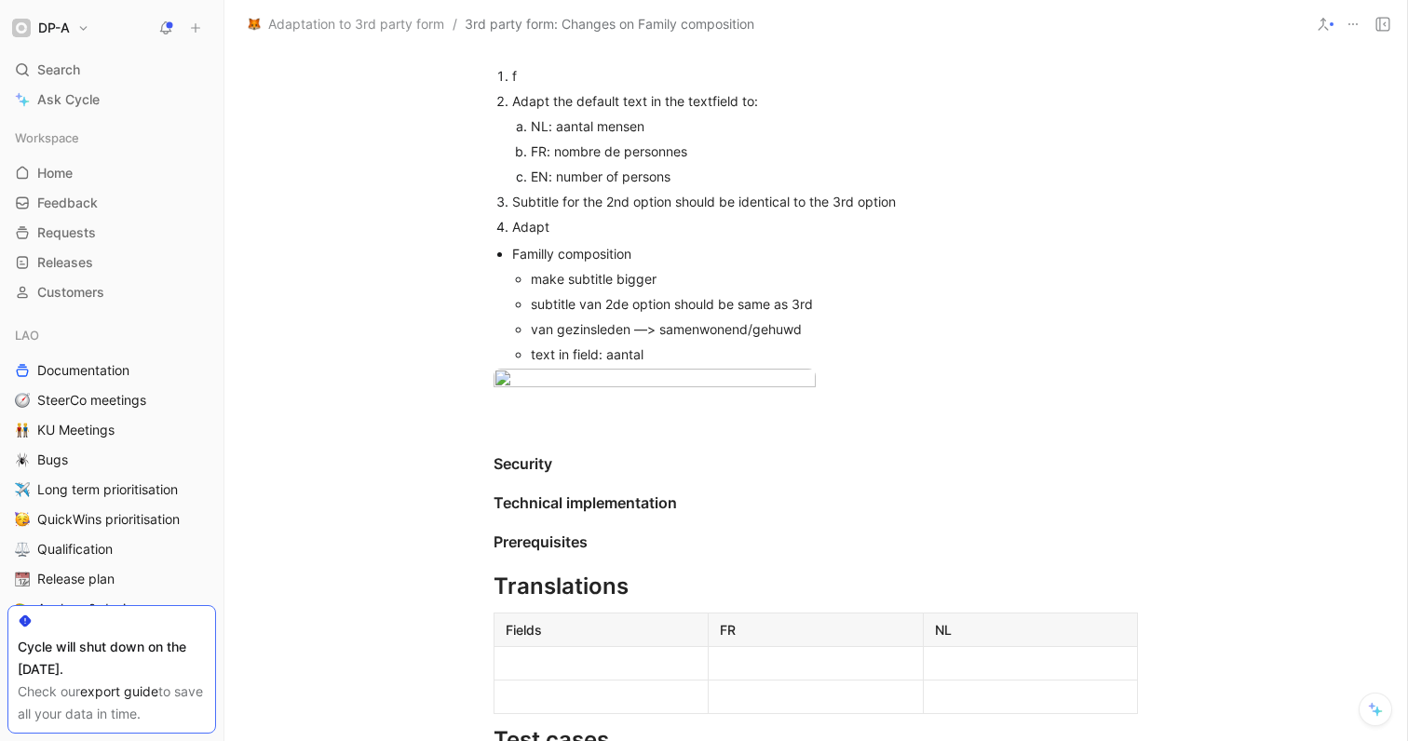
scroll to position [307, 0]
